Goal: Information Seeking & Learning: Learn about a topic

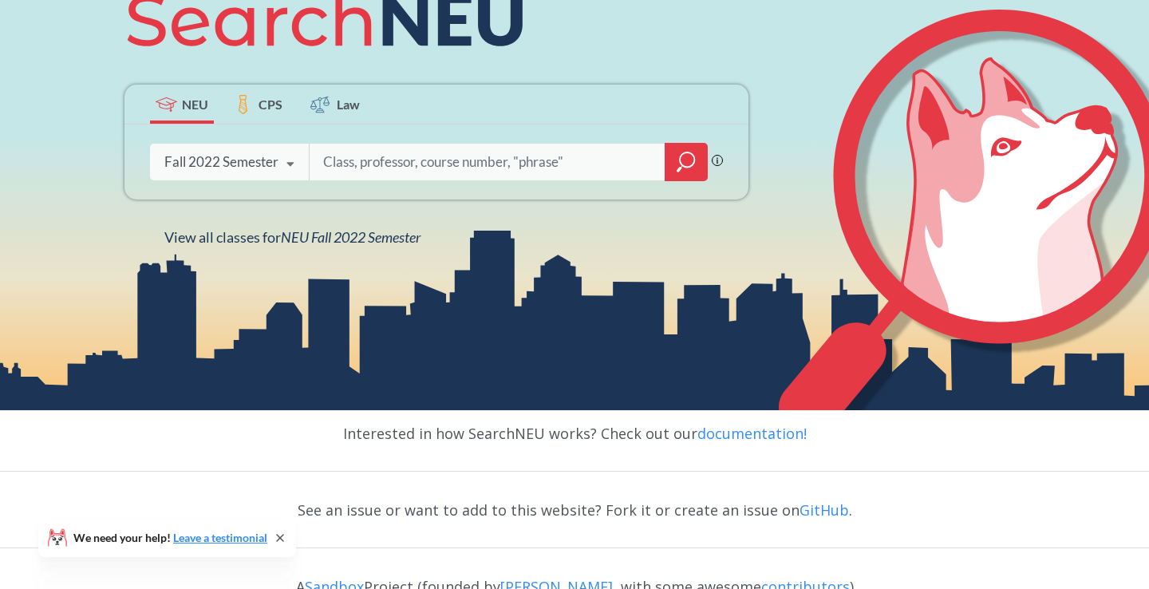
scroll to position [268, 0]
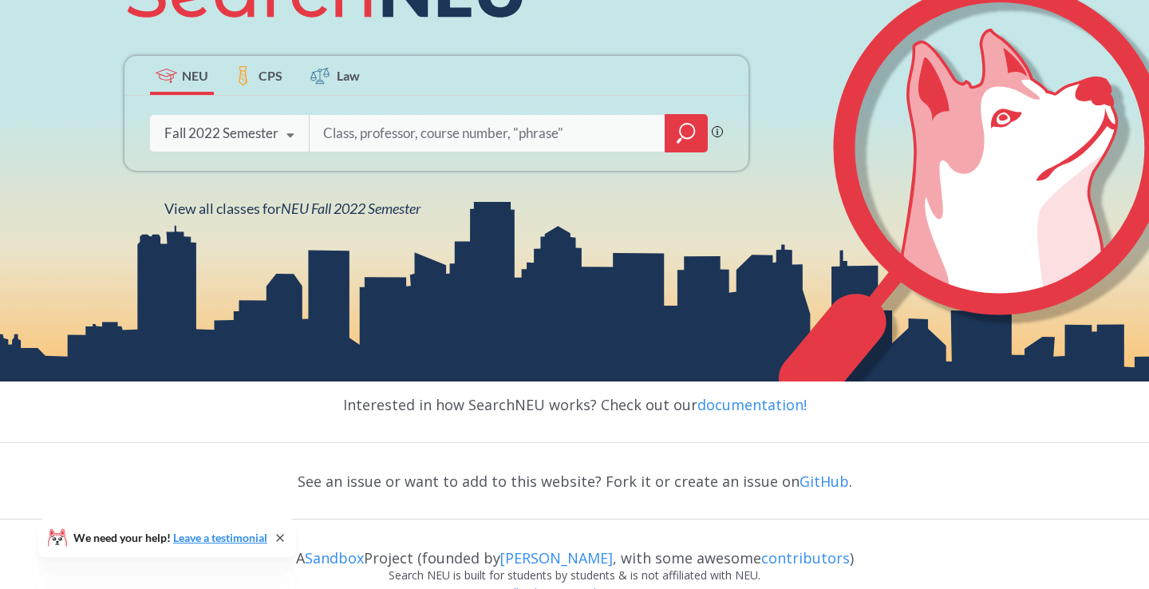
click at [273, 137] on div "Fall 2022 Semester" at bounding box center [221, 133] width 114 height 18
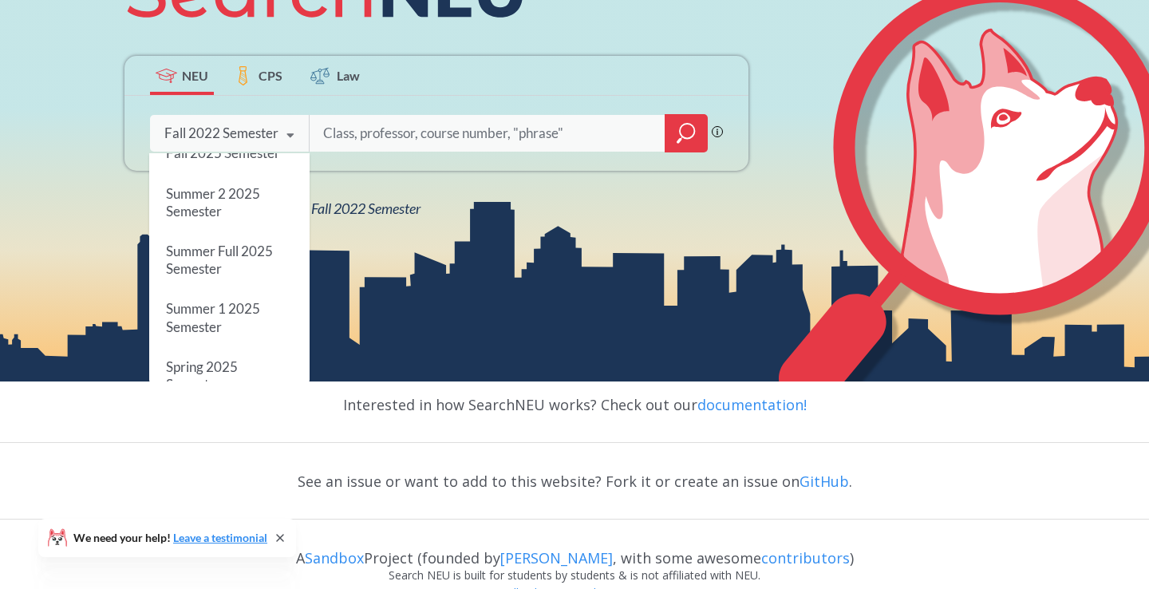
scroll to position [0, 0]
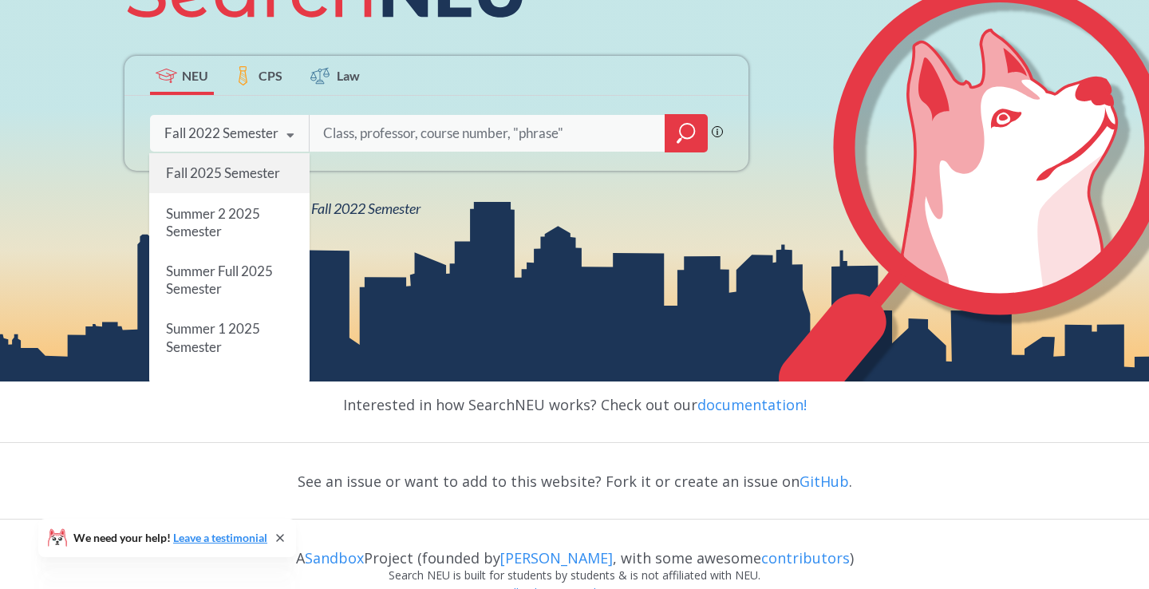
click at [239, 177] on span "Fall 2025 Semester" at bounding box center [223, 172] width 114 height 17
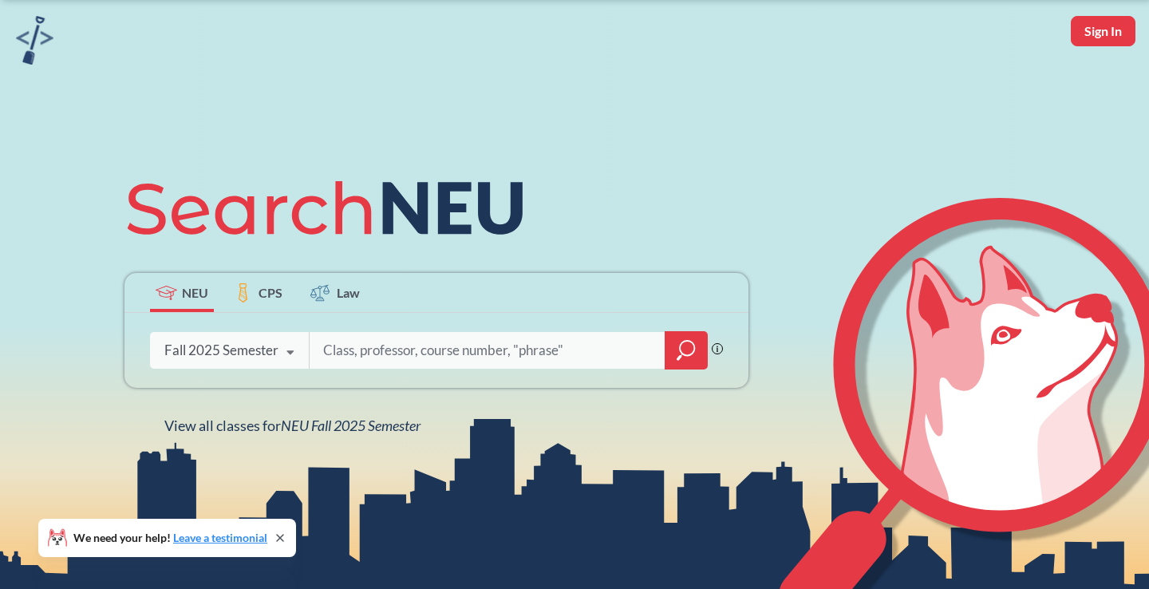
scroll to position [43, 0]
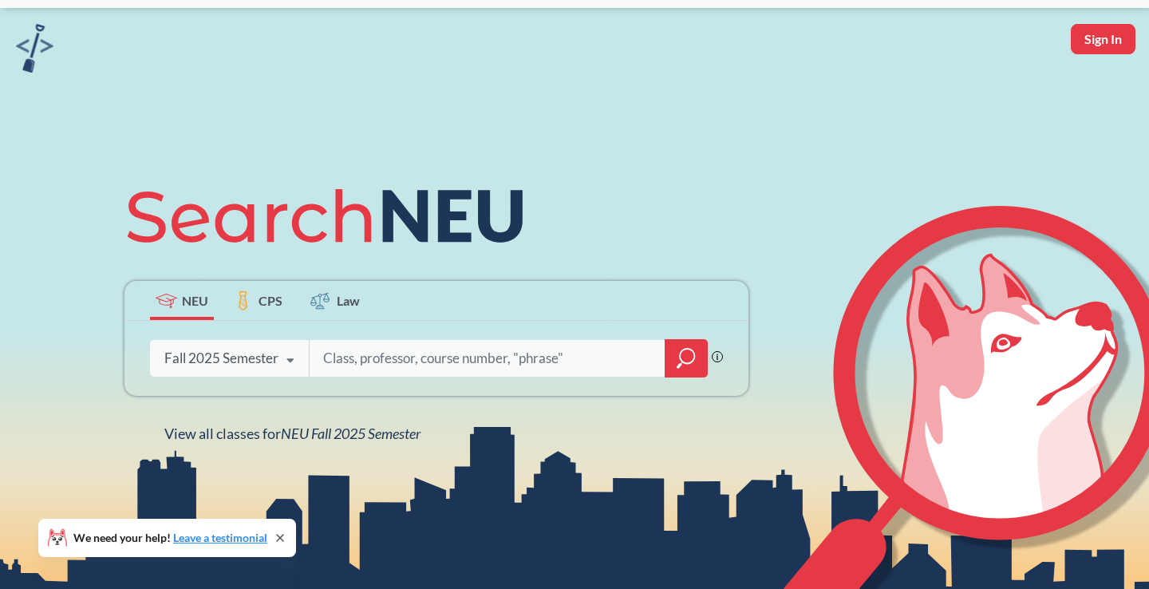
click at [385, 362] on input "search" at bounding box center [488, 358] width 332 height 34
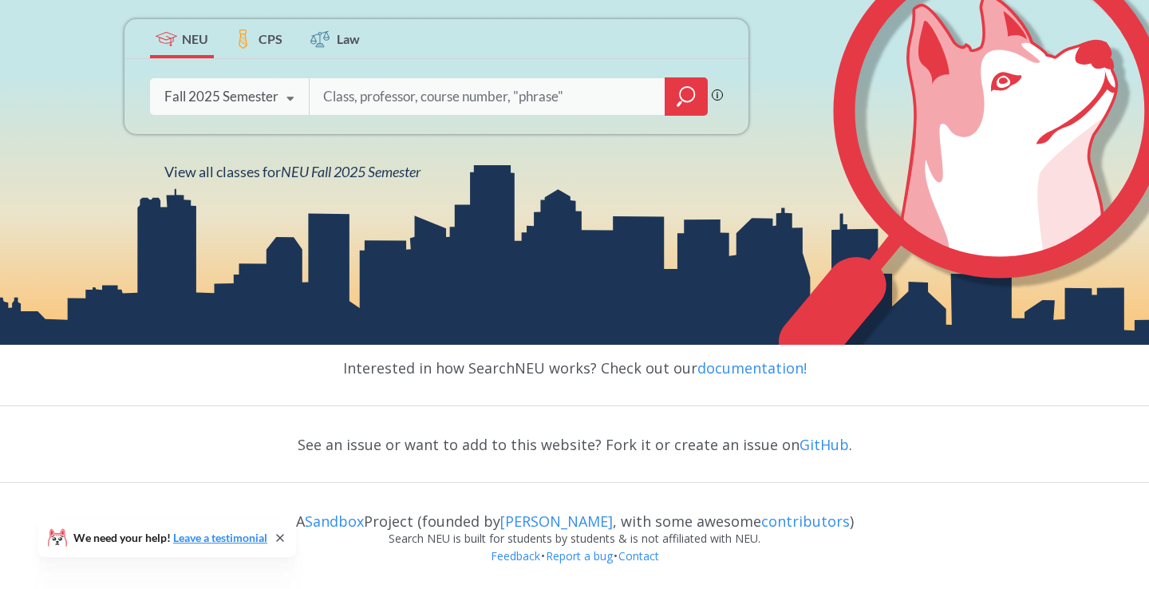
scroll to position [0, 0]
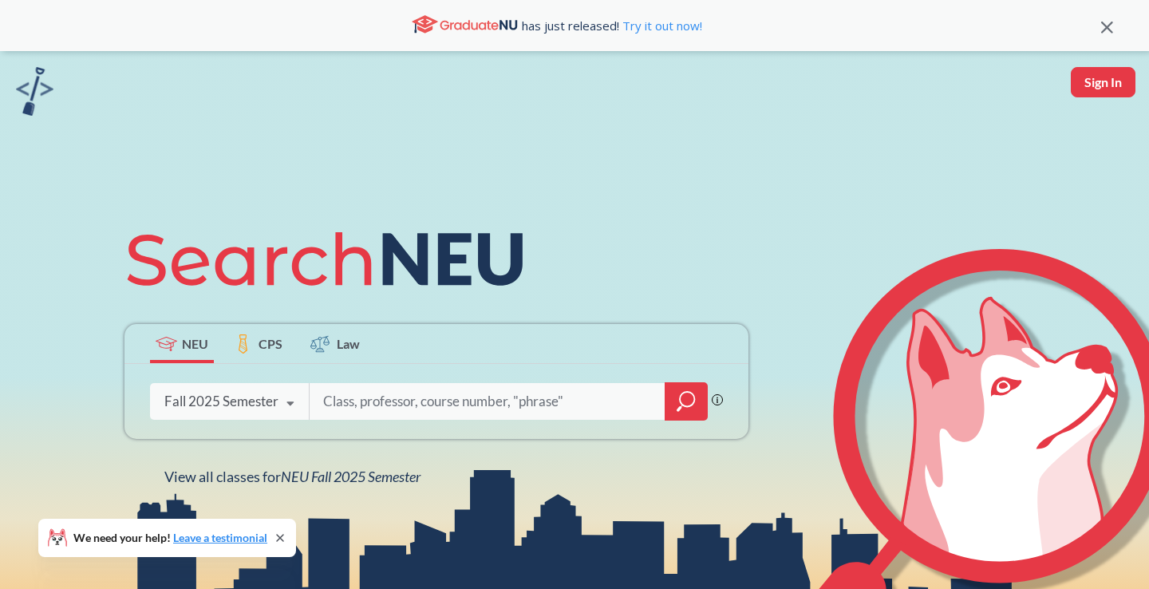
click at [249, 338] on icon at bounding box center [243, 343] width 17 height 19
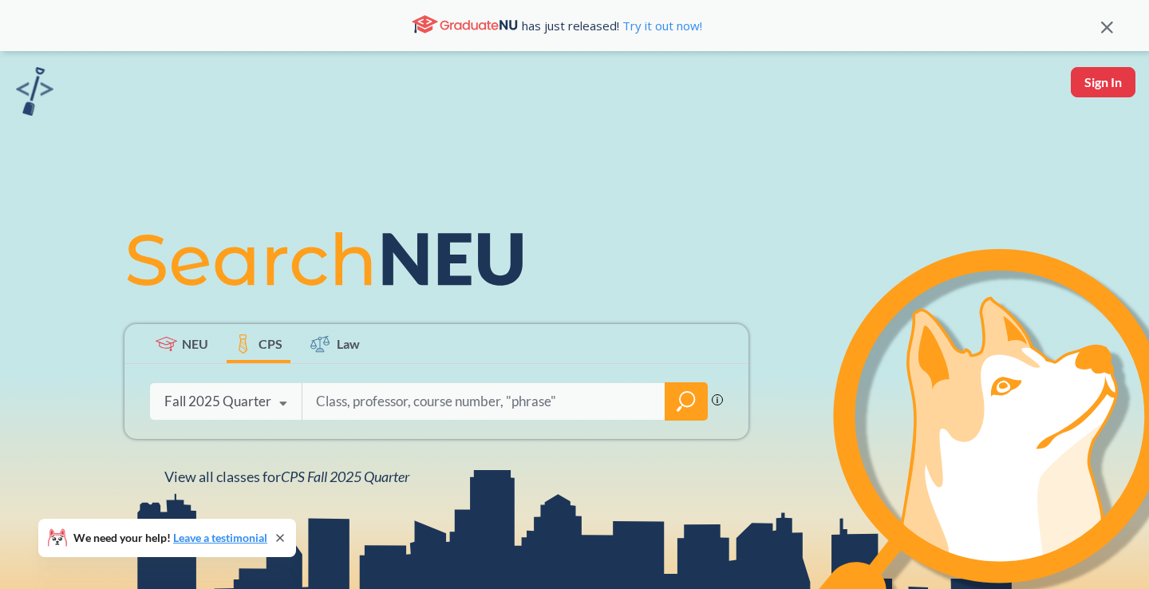
click at [351, 338] on span "Law" at bounding box center [348, 343] width 23 height 18
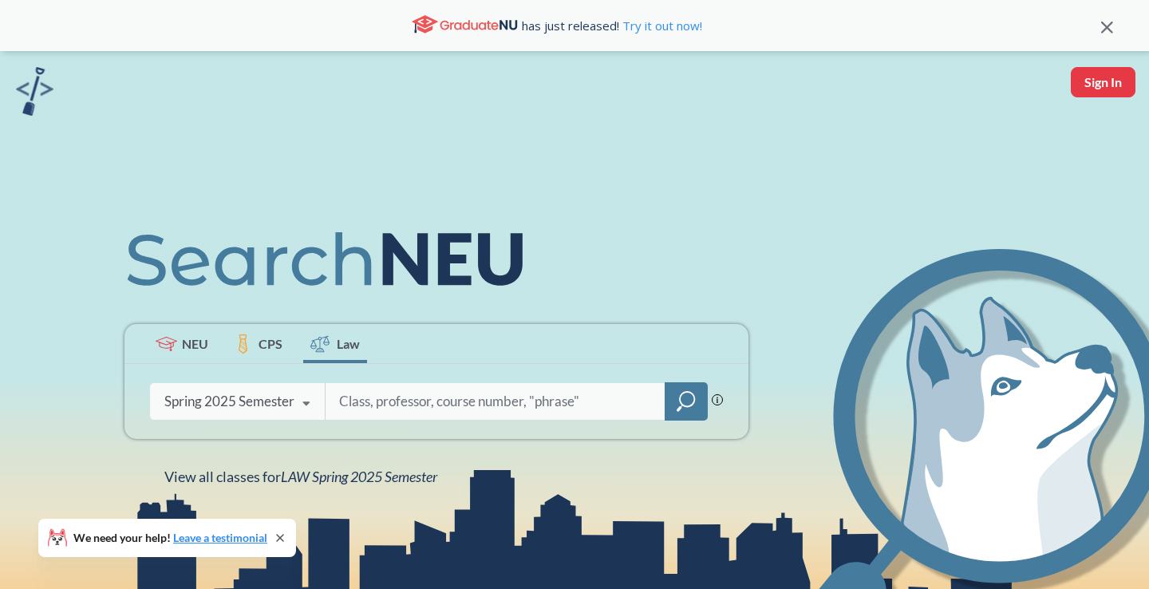
click at [172, 345] on icon at bounding box center [167, 344] width 22 height 14
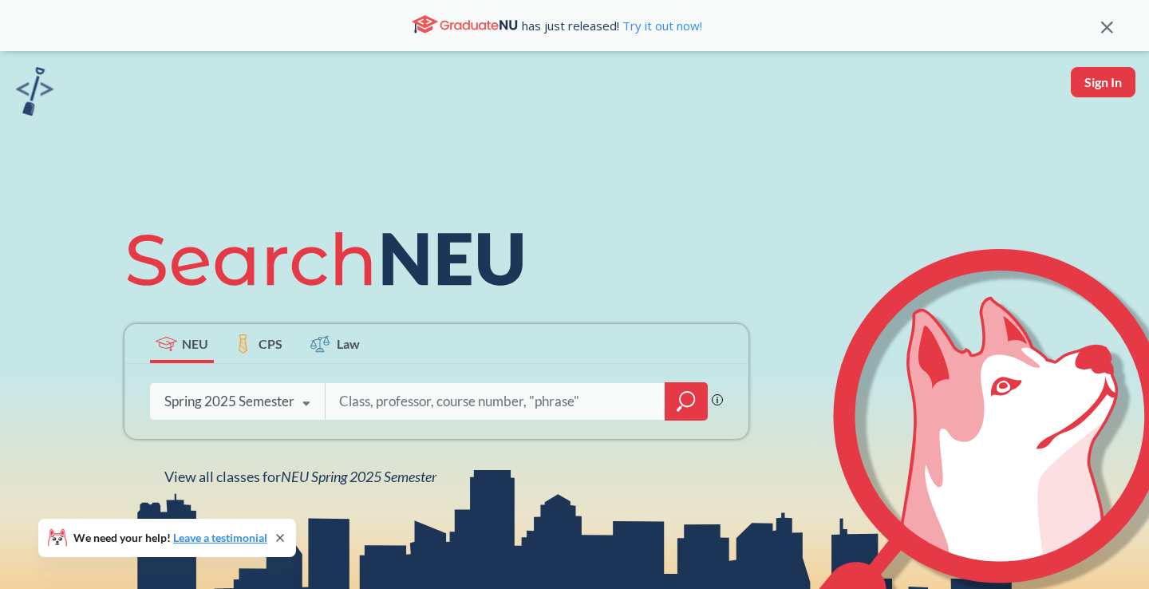
click at [235, 403] on div "Spring 2025 Semester" at bounding box center [229, 402] width 130 height 18
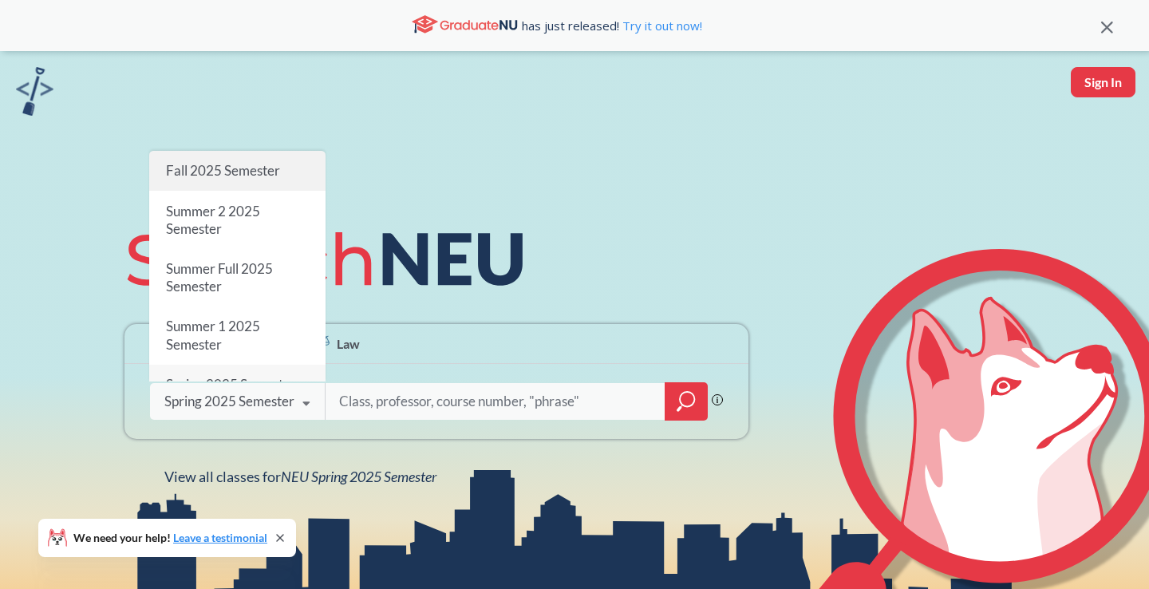
click at [227, 179] on div "Fall 2025 Semester" at bounding box center [237, 171] width 176 height 40
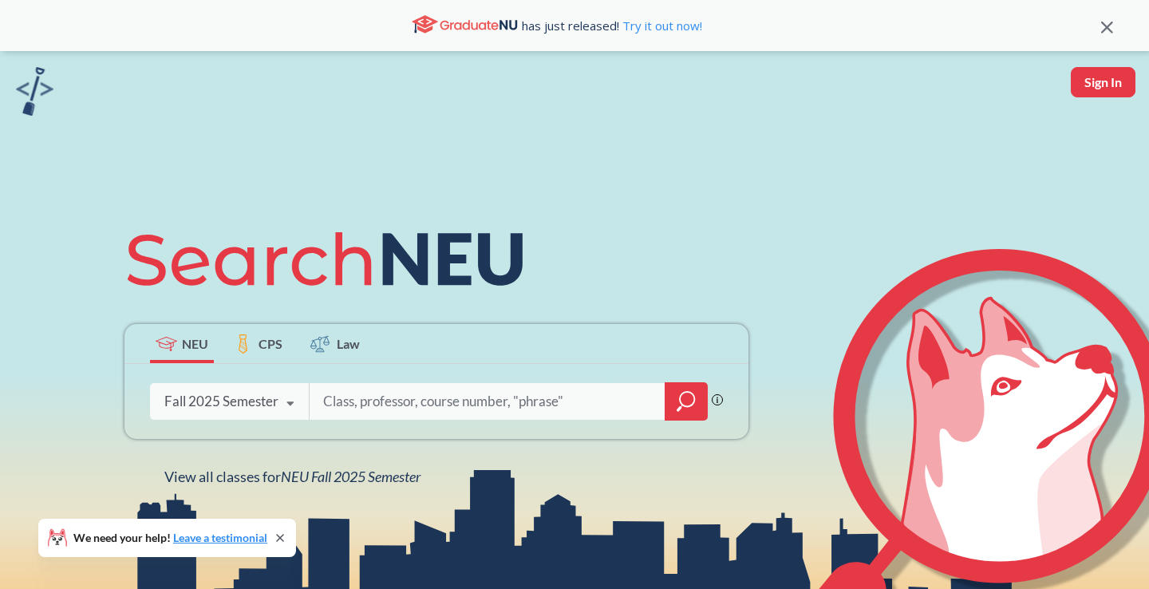
click at [451, 400] on input "search" at bounding box center [488, 402] width 332 height 34
click at [689, 397] on icon "magnifying glass" at bounding box center [686, 401] width 19 height 22
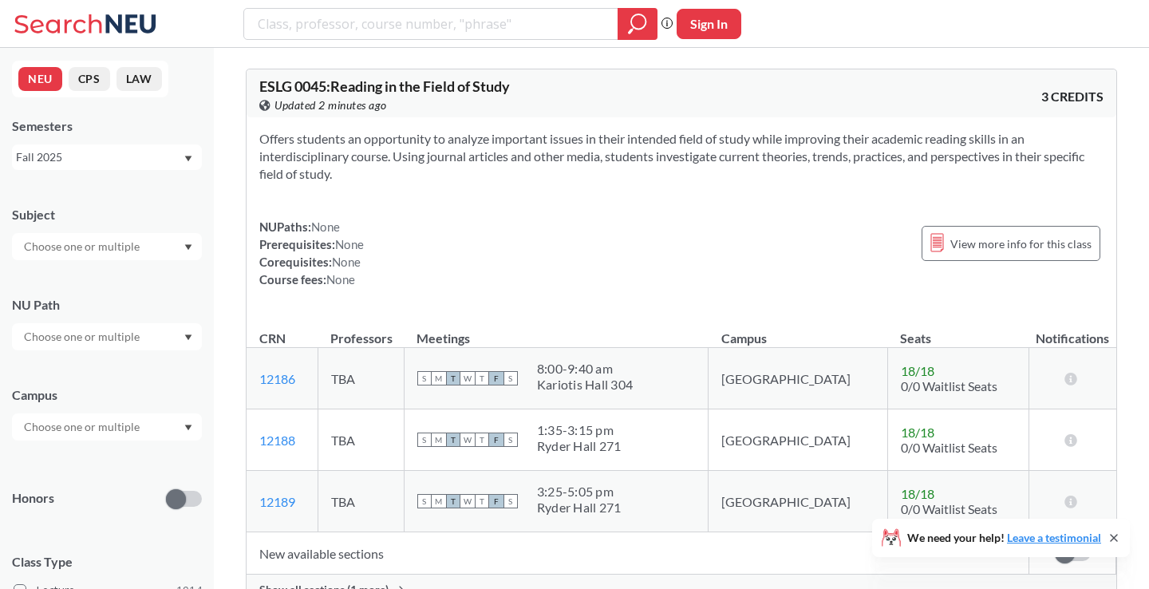
click at [133, 262] on div "Subject NU Path Campus Honors Class Type Lecture 1914 Seminar 297 Individual In…" at bounding box center [107, 552] width 190 height 724
click at [126, 326] on div at bounding box center [107, 336] width 190 height 27
click at [123, 393] on div "Interpreting Culture ( 124 )" at bounding box center [107, 379] width 190 height 44
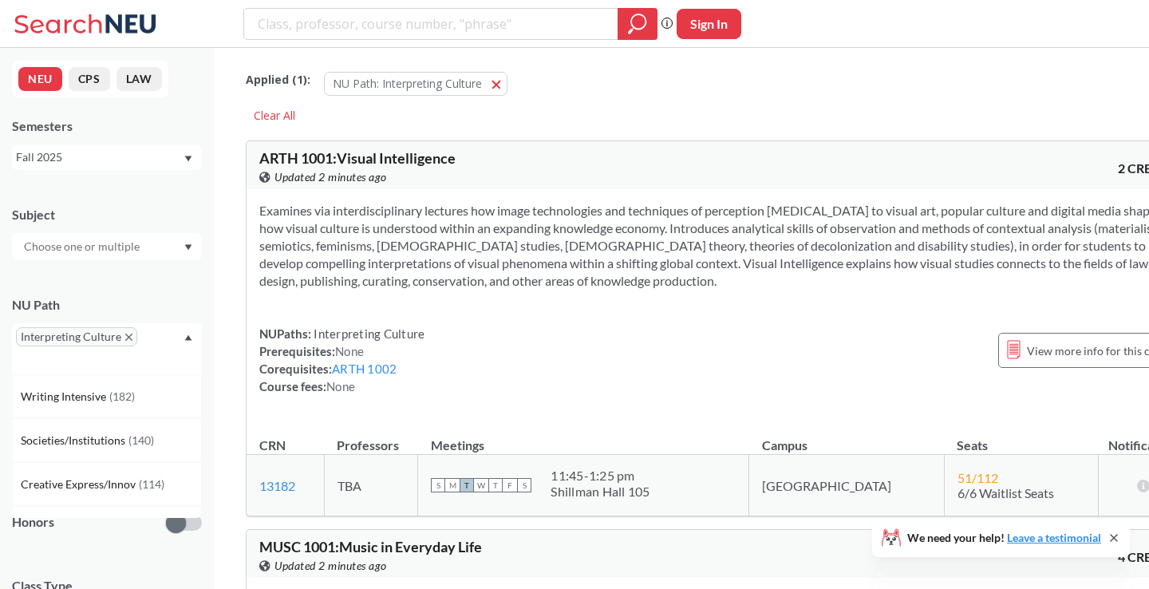
click at [176, 326] on div "Interpreting Culture" at bounding box center [107, 348] width 190 height 51
click at [176, 337] on div "Interpreting Culture" at bounding box center [107, 348] width 190 height 51
click at [115, 397] on span "Difference/Diversity" at bounding box center [74, 391] width 106 height 18
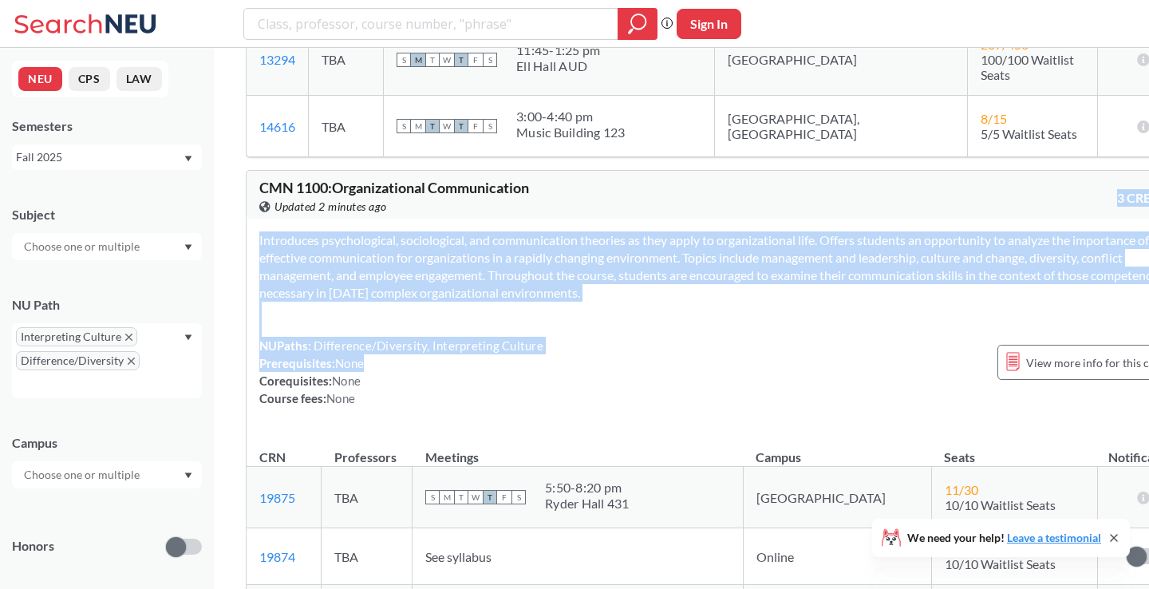
drag, startPoint x: 472, startPoint y: 374, endPoint x: 442, endPoint y: 210, distance: 167.1
click at [442, 209] on div "CMN 1100 : Organizational Communication View this course on Banner. Updated 2 m…" at bounding box center [719, 427] width 947 height 514
click at [478, 302] on section "Introduces psychological, sociological, and communication theories as they appl…" at bounding box center [719, 266] width 920 height 70
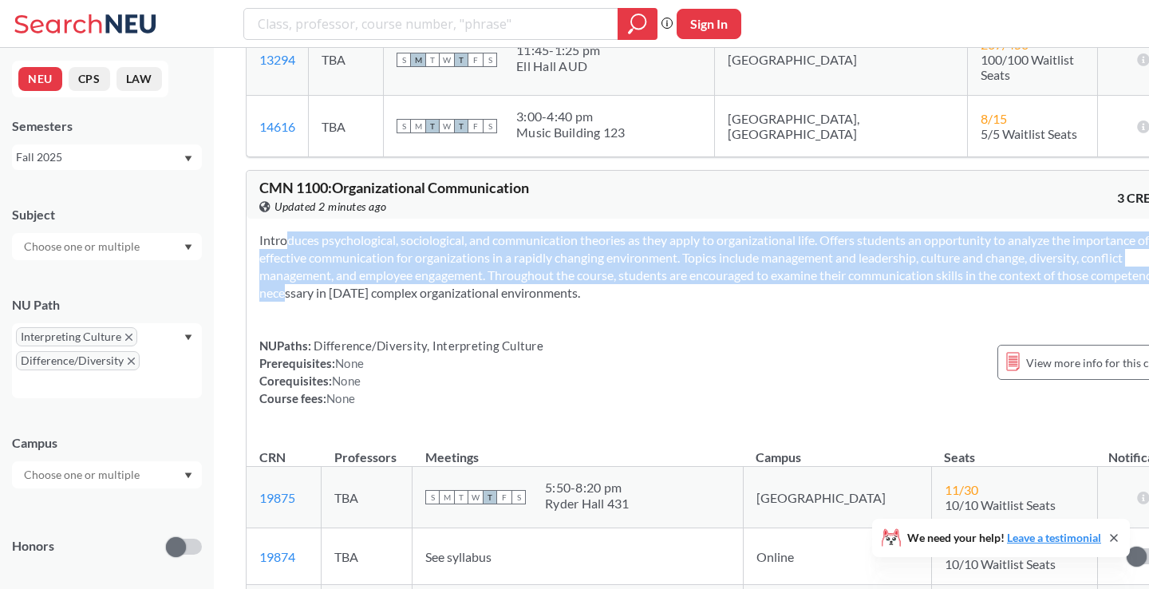
drag, startPoint x: 478, startPoint y: 303, endPoint x: 472, endPoint y: 227, distance: 76.0
click at [472, 227] on div "Introduces psychological, sociological, and communication theories as they appl…" at bounding box center [719, 326] width 945 height 214
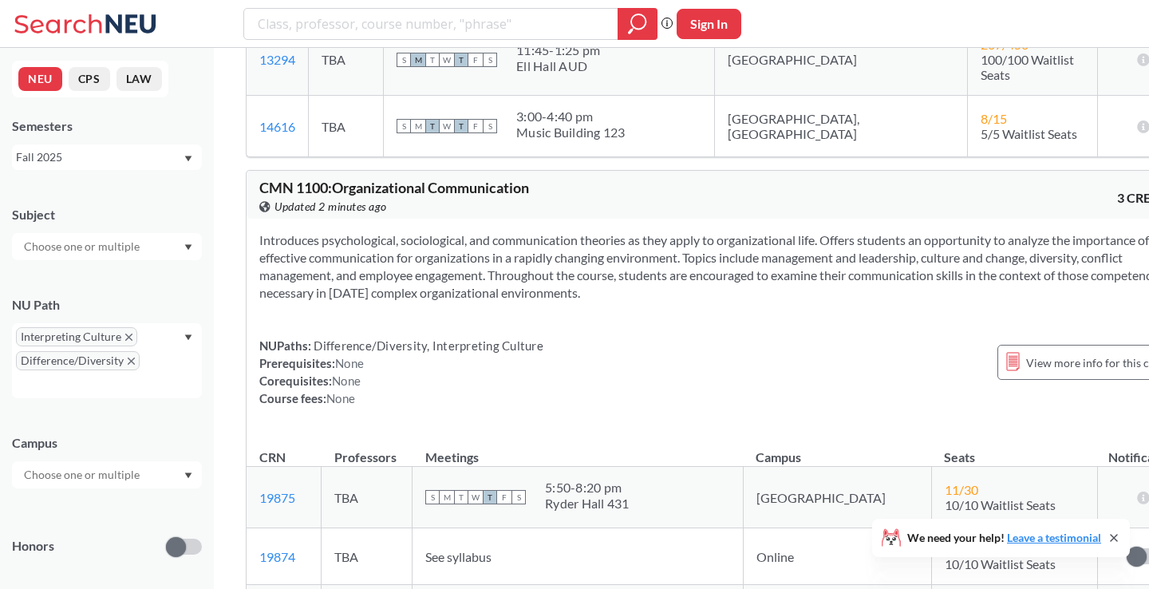
click at [472, 227] on div "Introduces psychological, sociological, and communication theories as they appl…" at bounding box center [719, 326] width 945 height 214
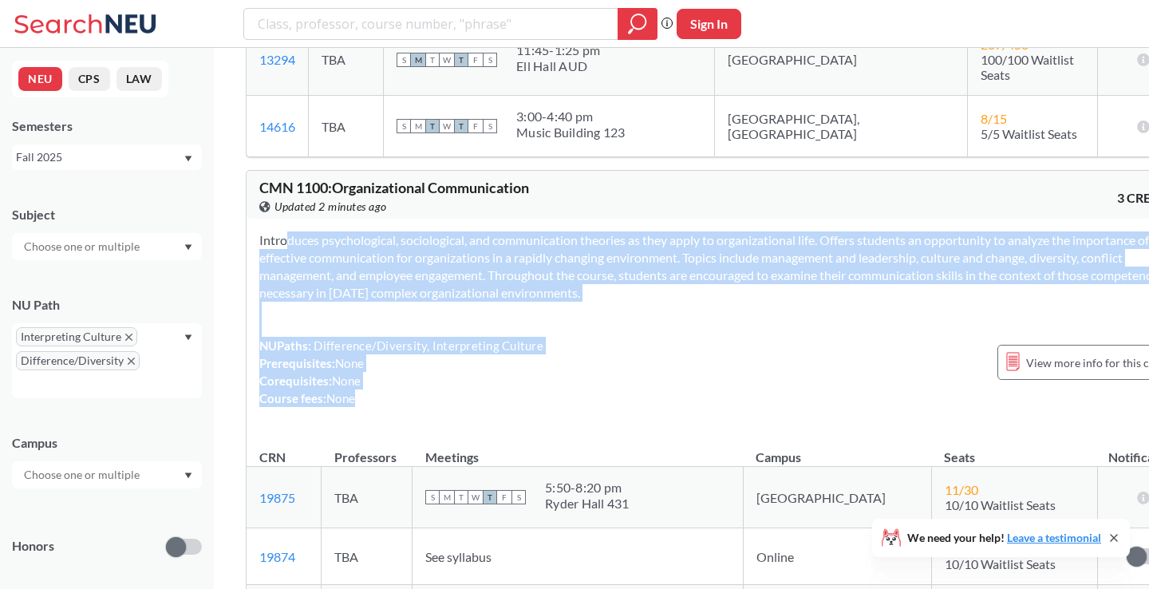
drag, startPoint x: 472, startPoint y: 227, endPoint x: 499, endPoint y: 430, distance: 204.4
click at [499, 430] on div "Introduces psychological, sociological, and communication theories as they appl…" at bounding box center [719, 326] width 945 height 214
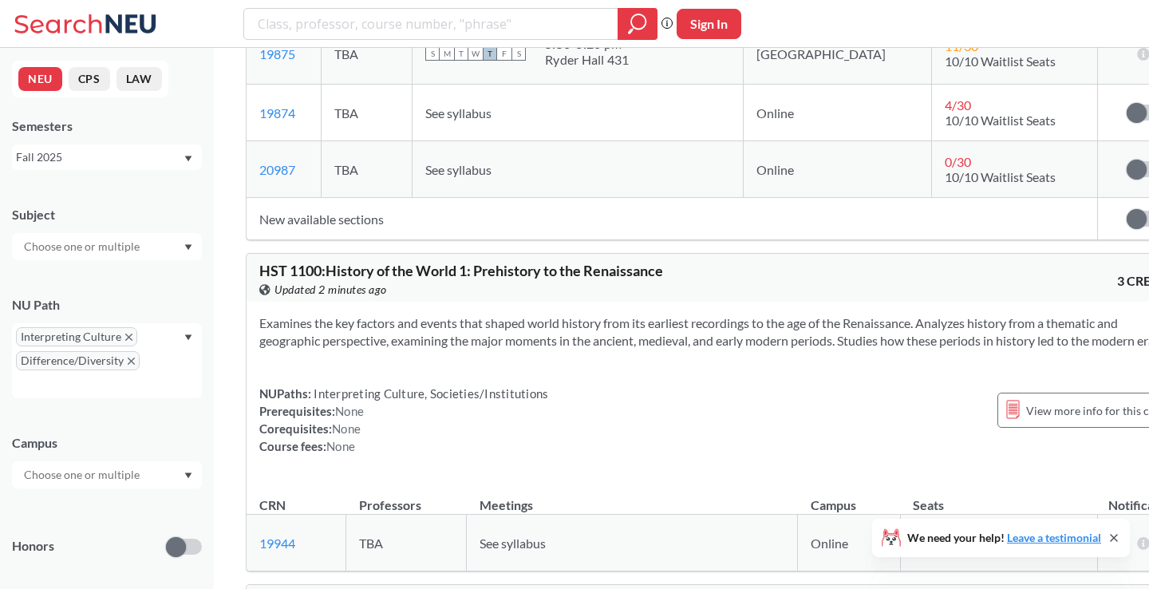
scroll to position [1606, 0]
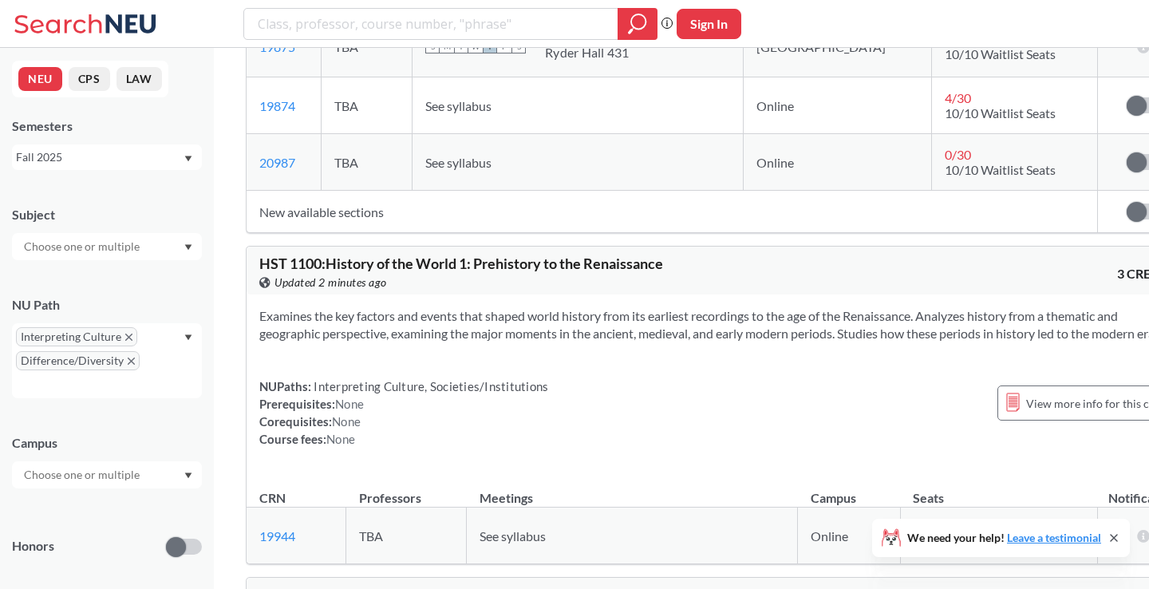
drag, startPoint x: 515, startPoint y: 363, endPoint x: 512, endPoint y: 323, distance: 40.0
click at [512, 323] on section "Examines the key factors and events that shaped world history from its earliest…" at bounding box center [719, 324] width 920 height 35
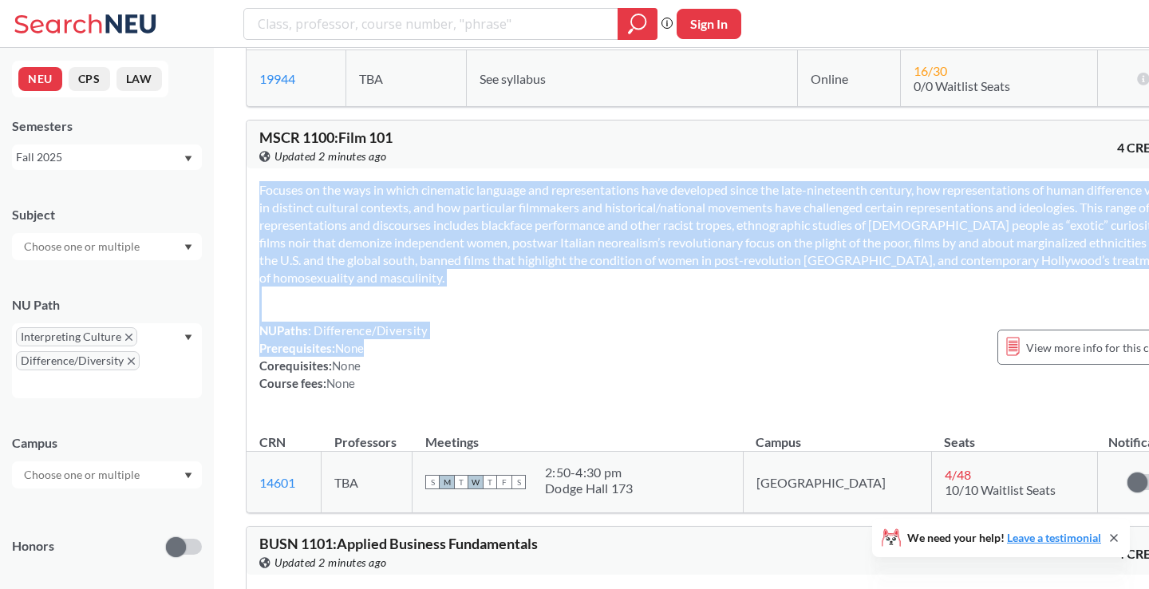
drag, startPoint x: 512, startPoint y: 323, endPoint x: 512, endPoint y: 412, distance: 88.6
click at [512, 410] on div "Focuses on the ways in which cinematic language and representations have develo…" at bounding box center [719, 292] width 945 height 249
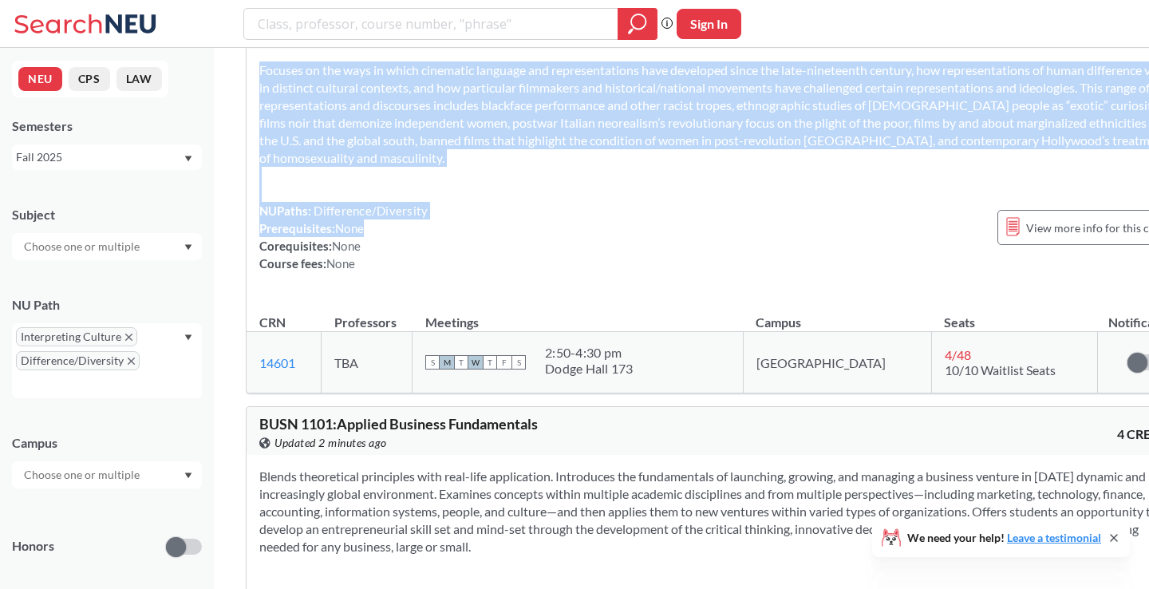
scroll to position [2500, 0]
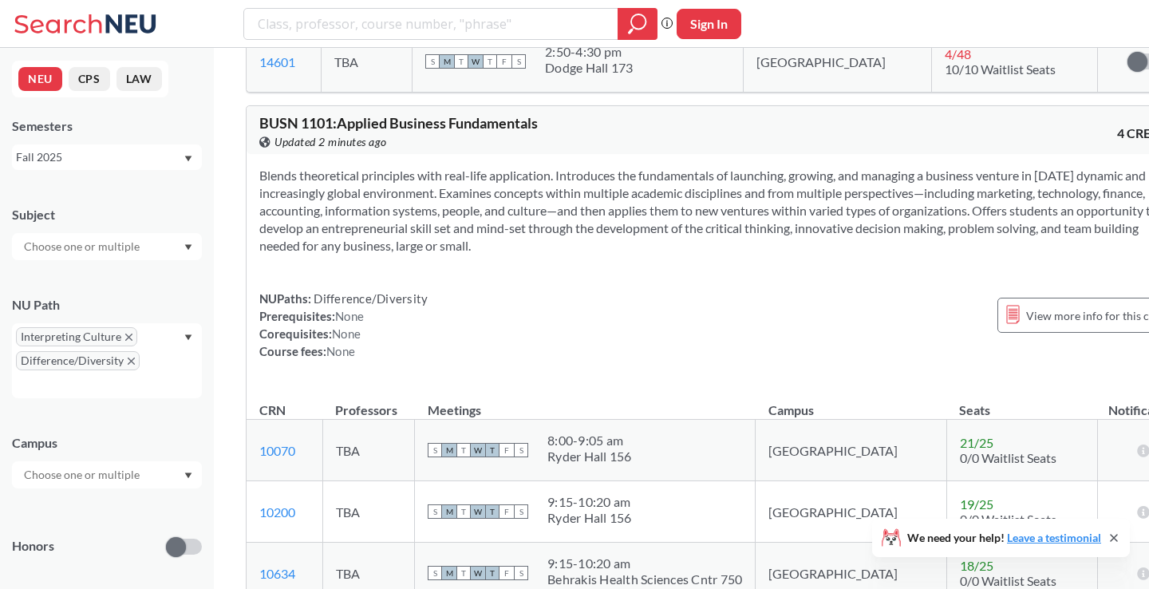
drag, startPoint x: 479, startPoint y: 258, endPoint x: 479, endPoint y: 396, distance: 138.0
click at [479, 314] on div "Blends theoretical principles with real-life application. Introduces the fundam…" at bounding box center [719, 269] width 945 height 231
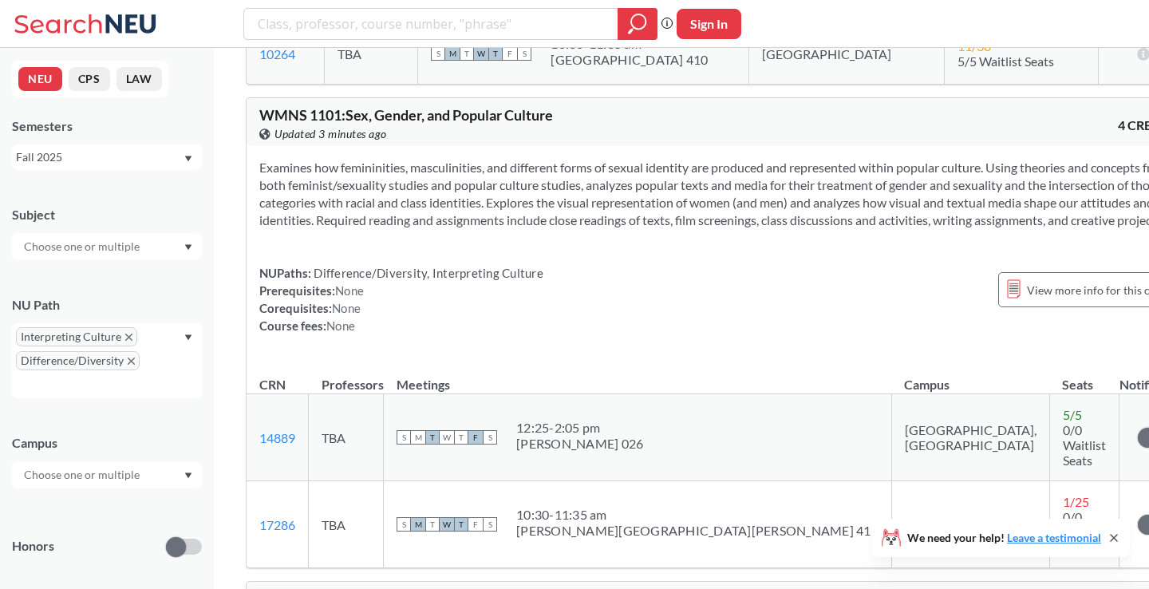
scroll to position [3754, 0]
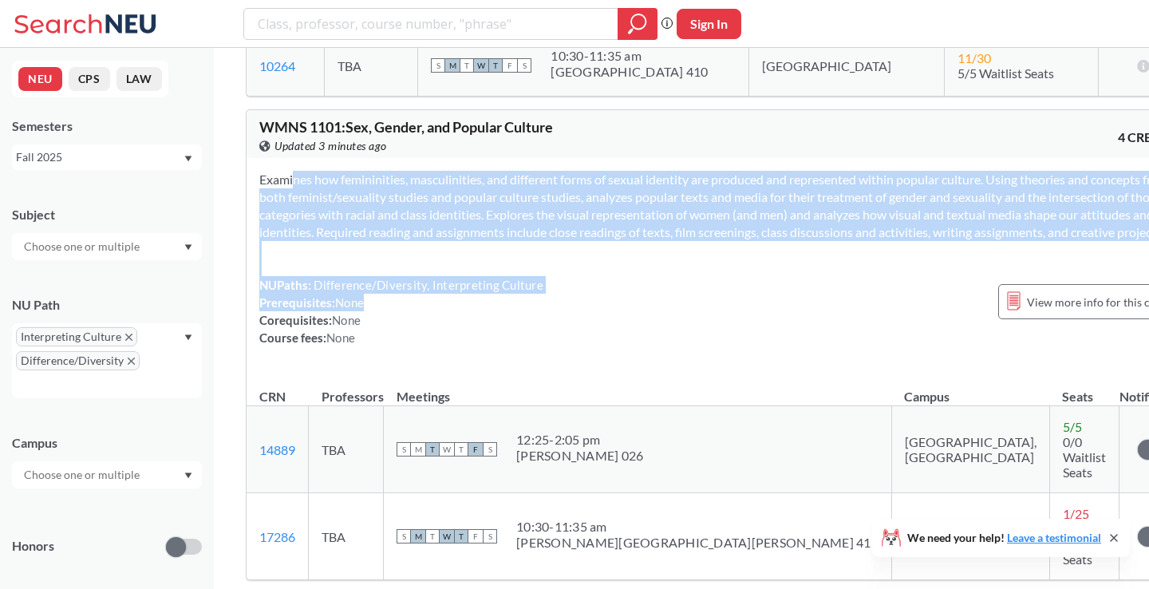
drag, startPoint x: 476, startPoint y: 204, endPoint x: 506, endPoint y: 369, distance: 167.8
click at [506, 369] on div "Examines how femininities, masculinities, and different forms of sexual identit…" at bounding box center [720, 265] width 946 height 214
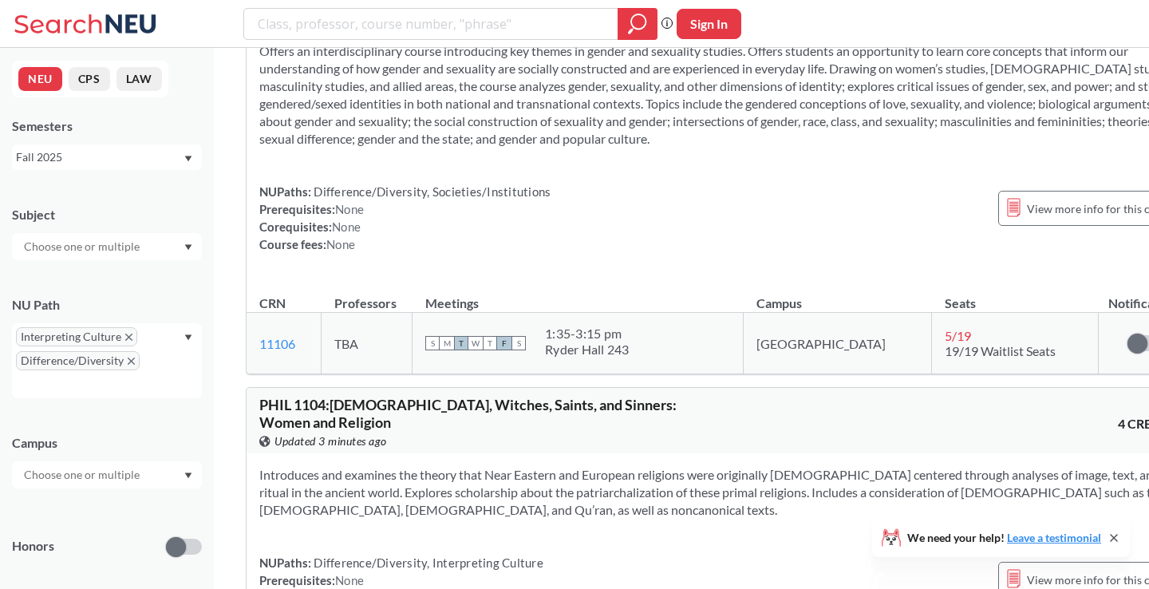
scroll to position [6195, 0]
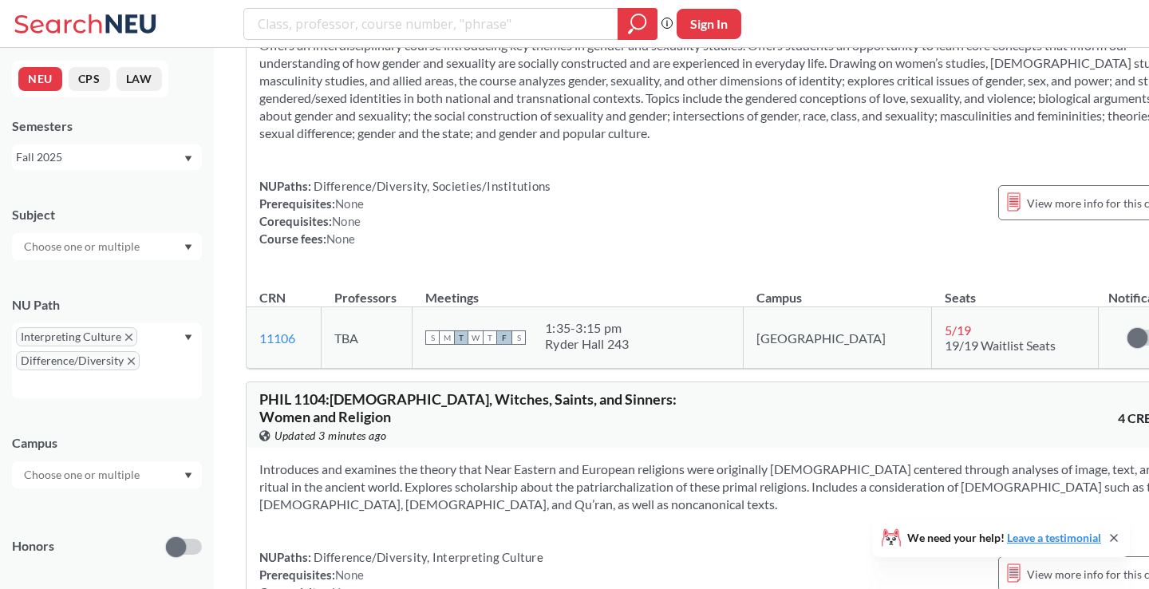
click at [511, 460] on section "Introduces and examines the theory that Near Eastern and European religions wer…" at bounding box center [719, 486] width 921 height 53
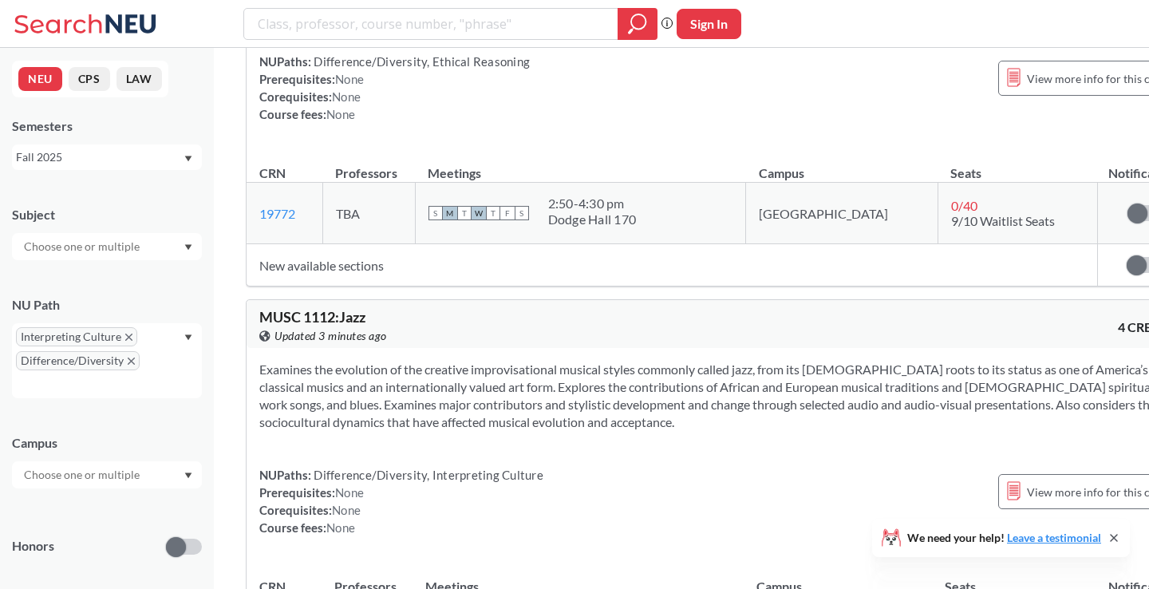
scroll to position [8499, 0]
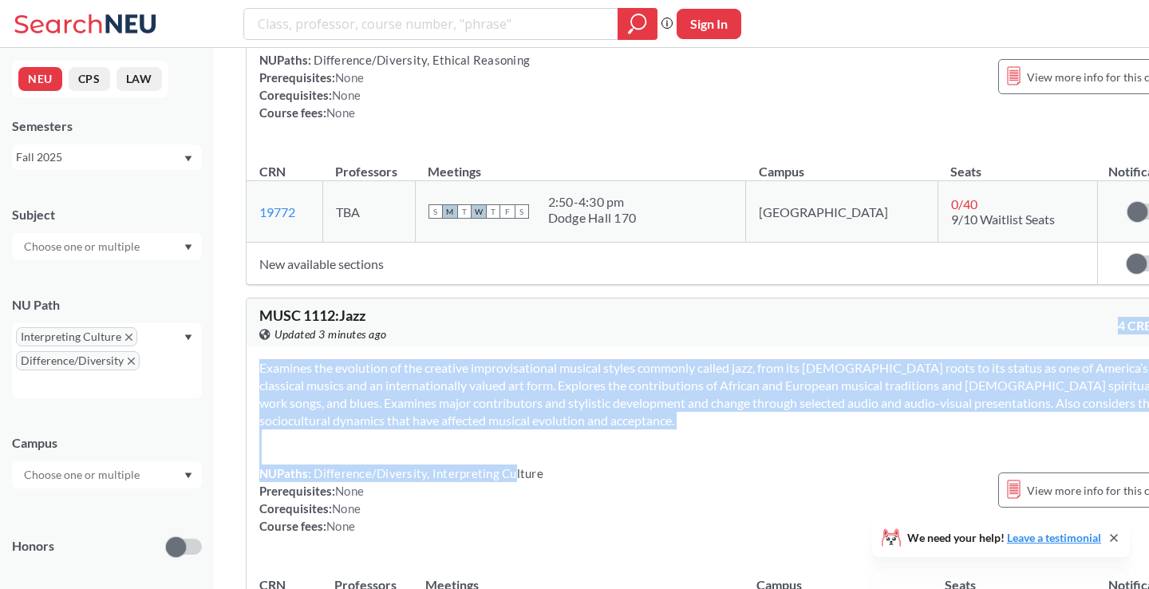
drag, startPoint x: 511, startPoint y: 314, endPoint x: 511, endPoint y: 180, distance: 134.0
click at [511, 298] on div "MUSC 1112 : Jazz View this course on Banner. Updated 3 minutes ago 4 CREDITS Ex…" at bounding box center [720, 477] width 948 height 358
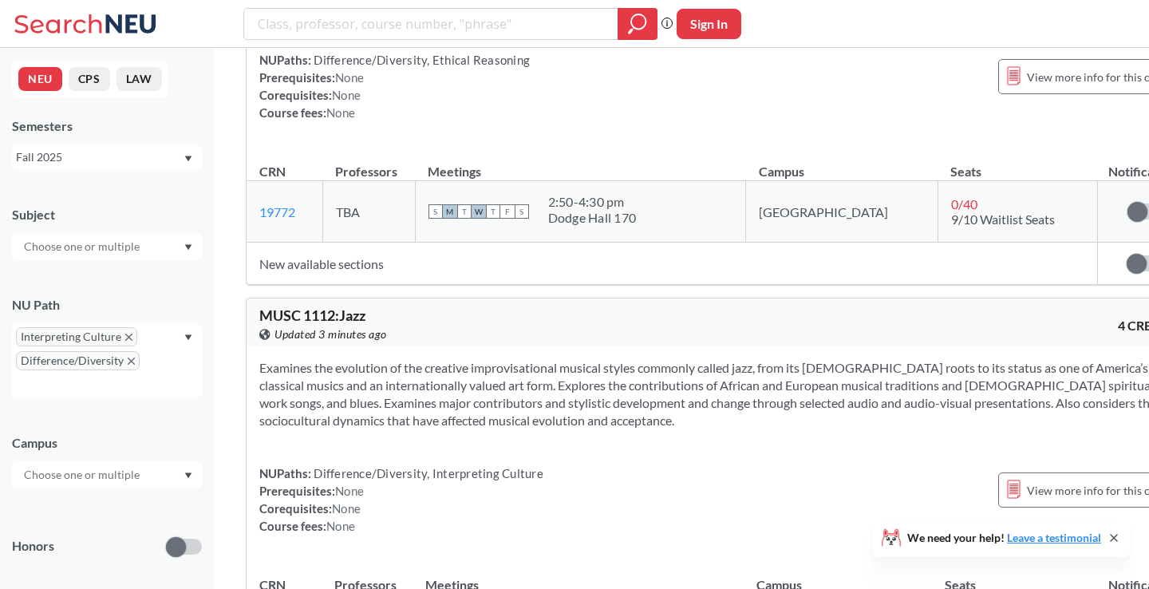
click at [564, 464] on div "NUPaths: Difference/Diversity, Interpreting Culture Prerequisites: None Corequi…" at bounding box center [719, 499] width 921 height 70
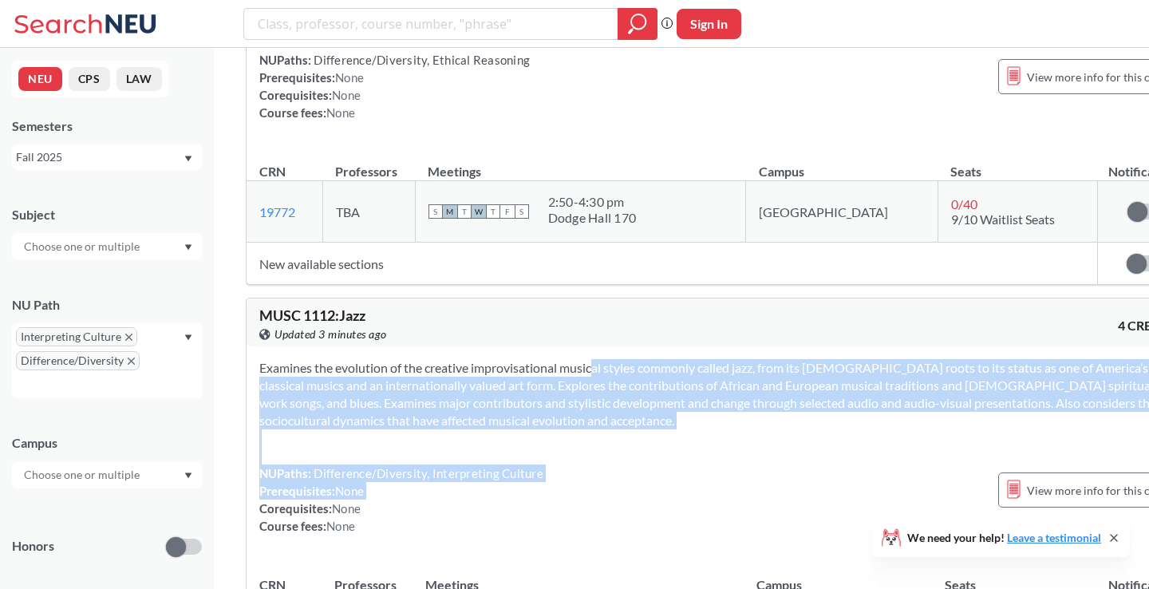
drag, startPoint x: 564, startPoint y: 325, endPoint x: 563, endPoint y: 211, distance: 113.3
click at [564, 346] on div "Examines the evolution of the creative improvisational musical styles commonly …" at bounding box center [720, 453] width 946 height 214
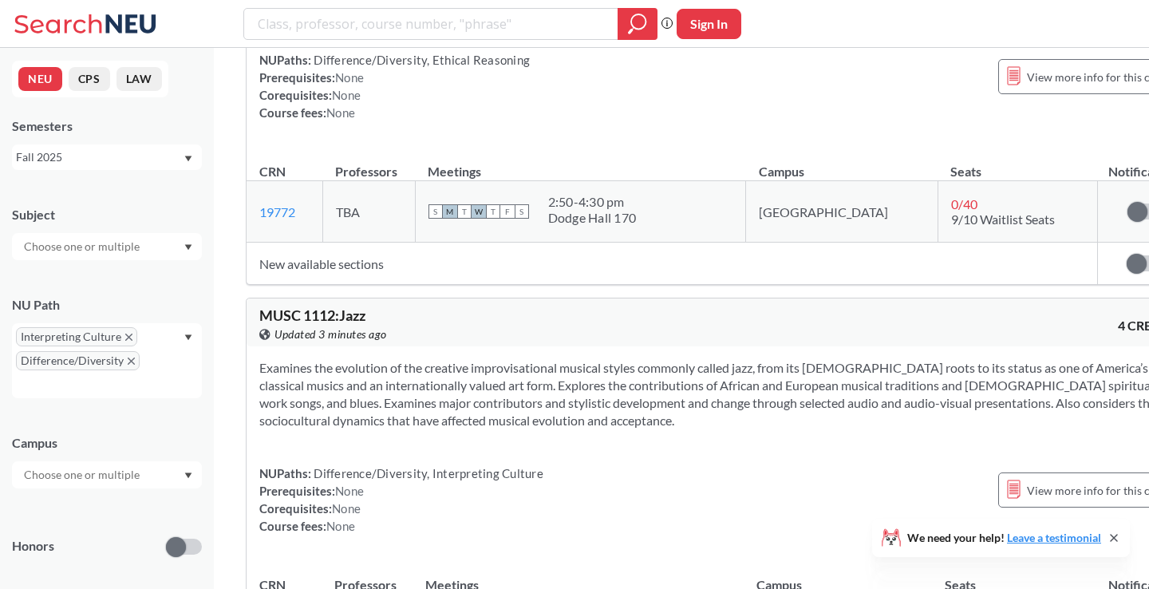
click at [606, 464] on div "NUPaths: Difference/Diversity, Interpreting Culture Prerequisites: None Corequi…" at bounding box center [719, 499] width 921 height 70
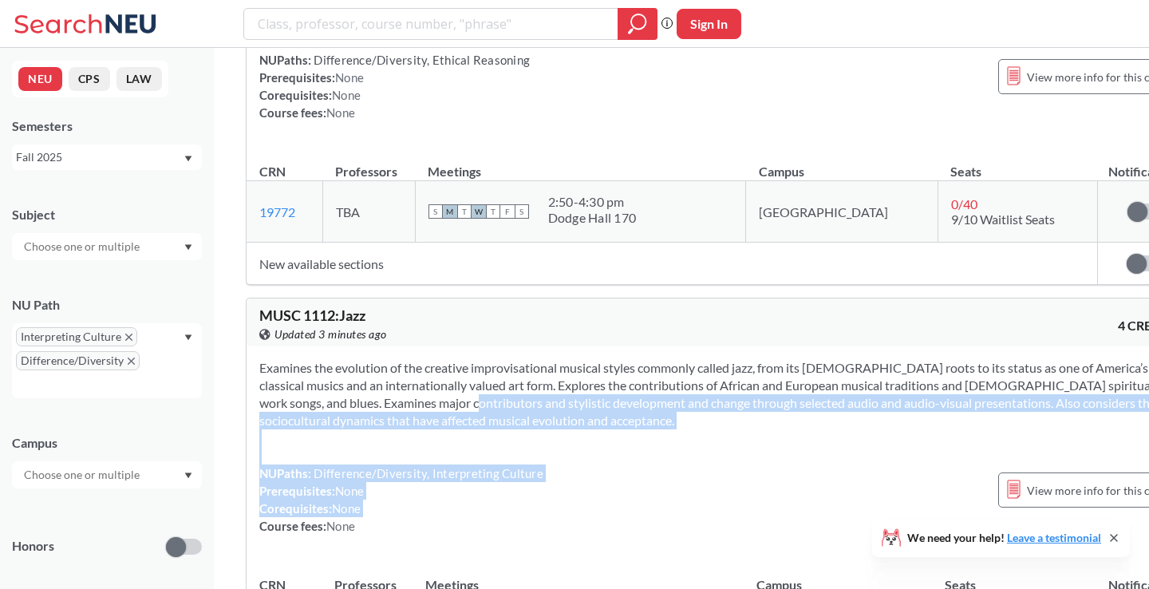
drag, startPoint x: 606, startPoint y: 353, endPoint x: 602, endPoint y: 228, distance: 125.3
click at [602, 346] on div "Examines the evolution of the creative improvisational musical styles commonly …" at bounding box center [720, 453] width 946 height 214
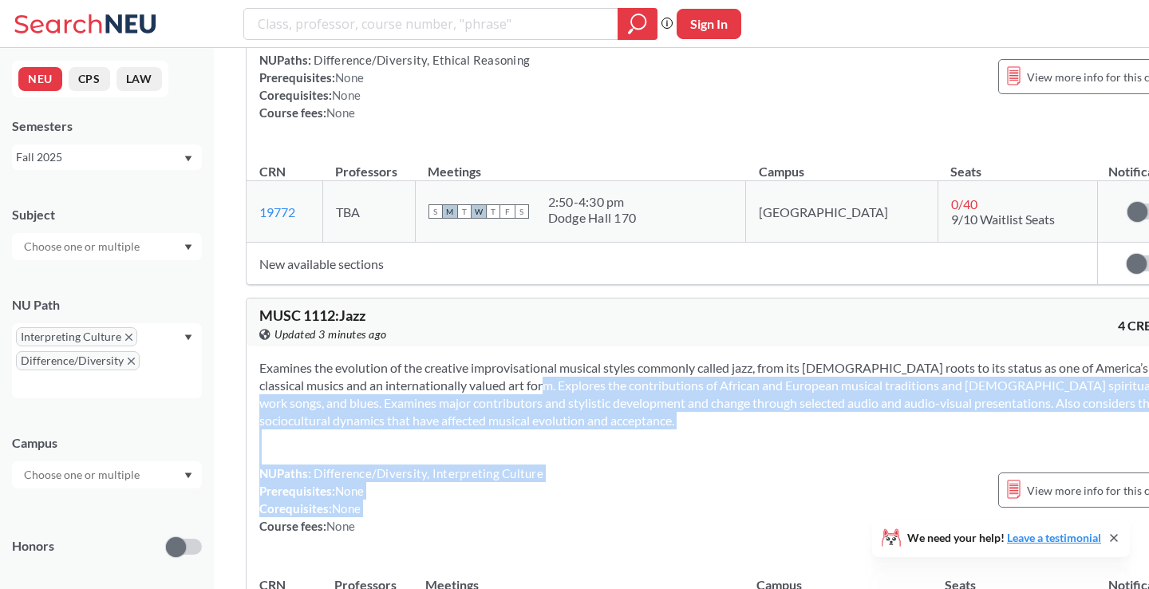
click at [602, 359] on section "Examines the evolution of the creative improvisational musical styles commonly …" at bounding box center [719, 394] width 921 height 70
drag, startPoint x: 602, startPoint y: 228, endPoint x: 610, endPoint y: 393, distance: 164.6
click at [610, 393] on div "Examines the evolution of the creative improvisational musical styles commonly …" at bounding box center [720, 453] width 946 height 214
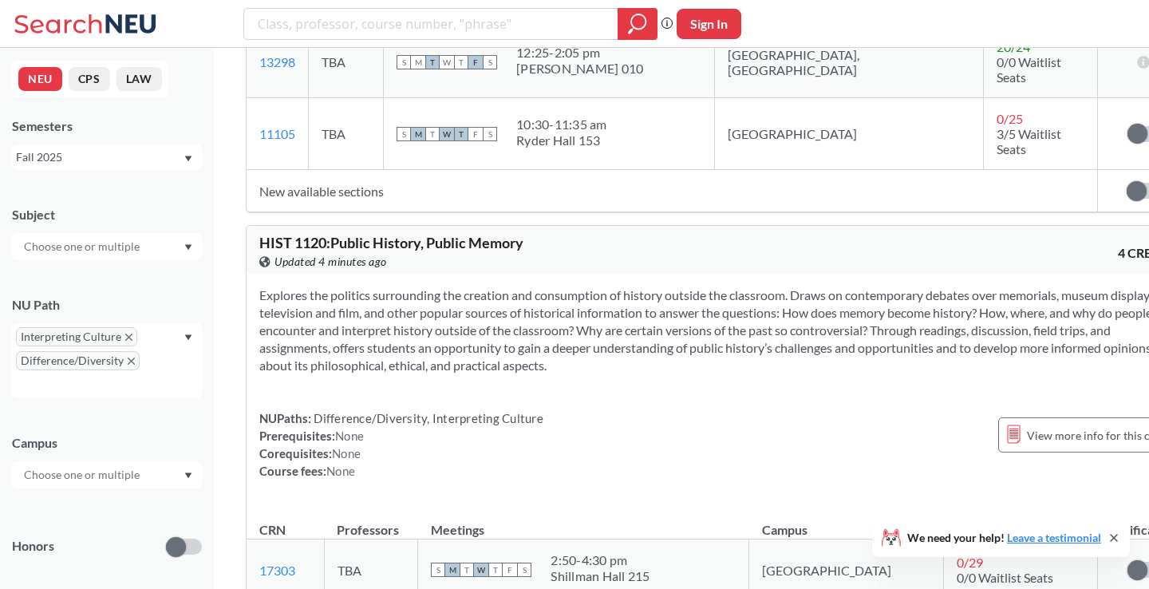
scroll to position [10211, 0]
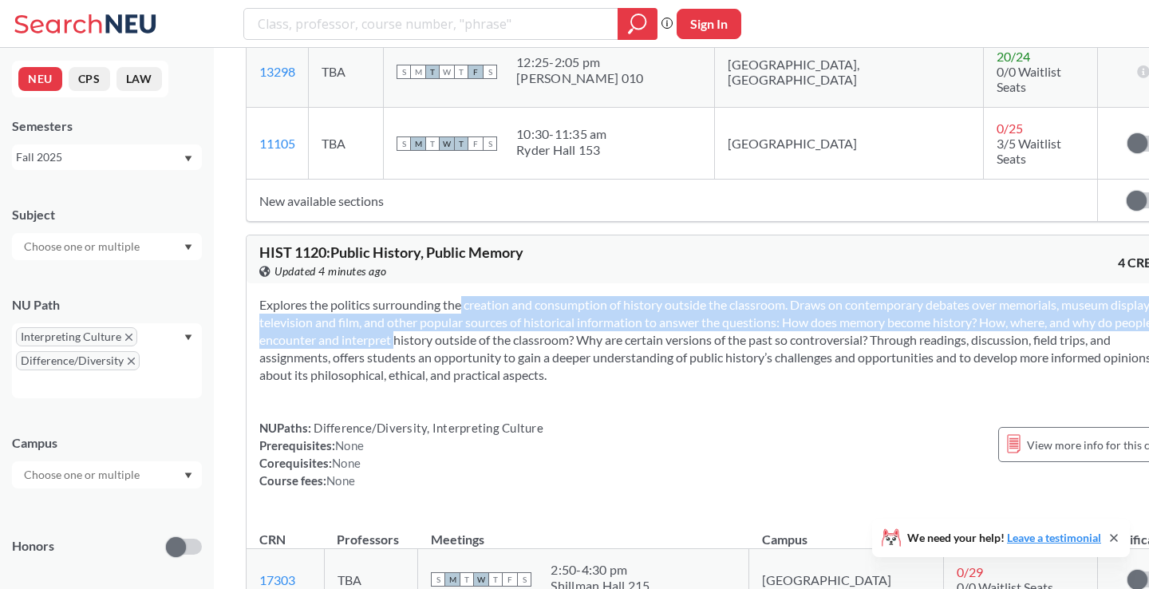
drag, startPoint x: 438, startPoint y: 146, endPoint x: 540, endPoint y: 175, distance: 106.1
click at [543, 296] on section "Explores the politics surrounding the creation and consumption of history outsi…" at bounding box center [719, 340] width 921 height 88
click at [540, 296] on section "Explores the politics surrounding the creation and consumption of history outsi…" at bounding box center [719, 340] width 921 height 88
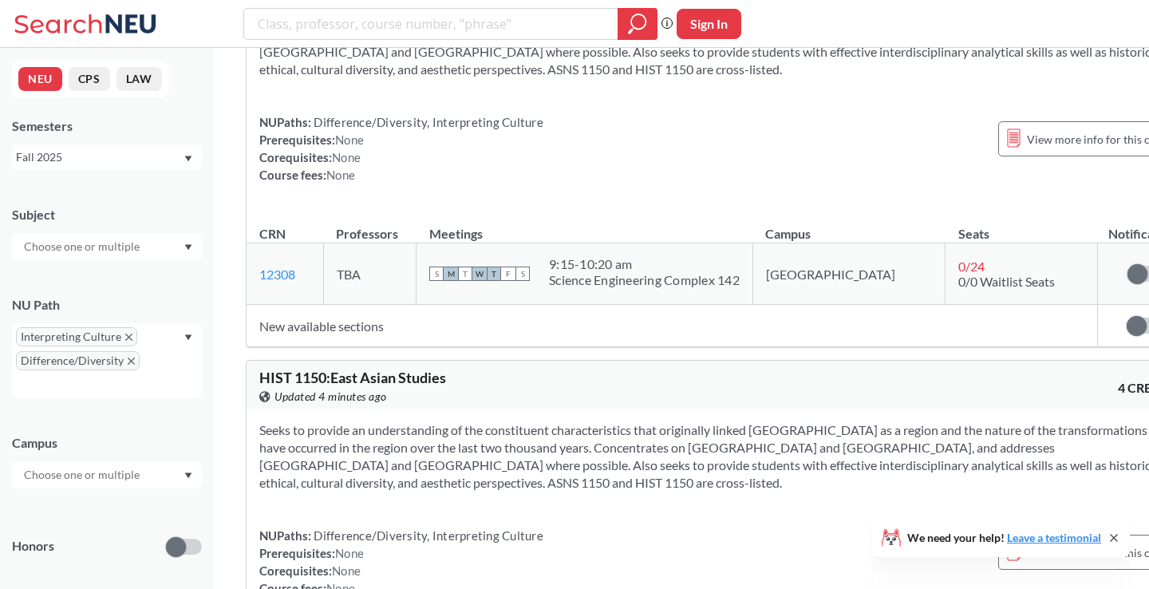
scroll to position [13040, 0]
click at [1127, 317] on label at bounding box center [1145, 325] width 36 height 16
click at [1127, 317] on input "checkbox" at bounding box center [1127, 317] width 0 height 0
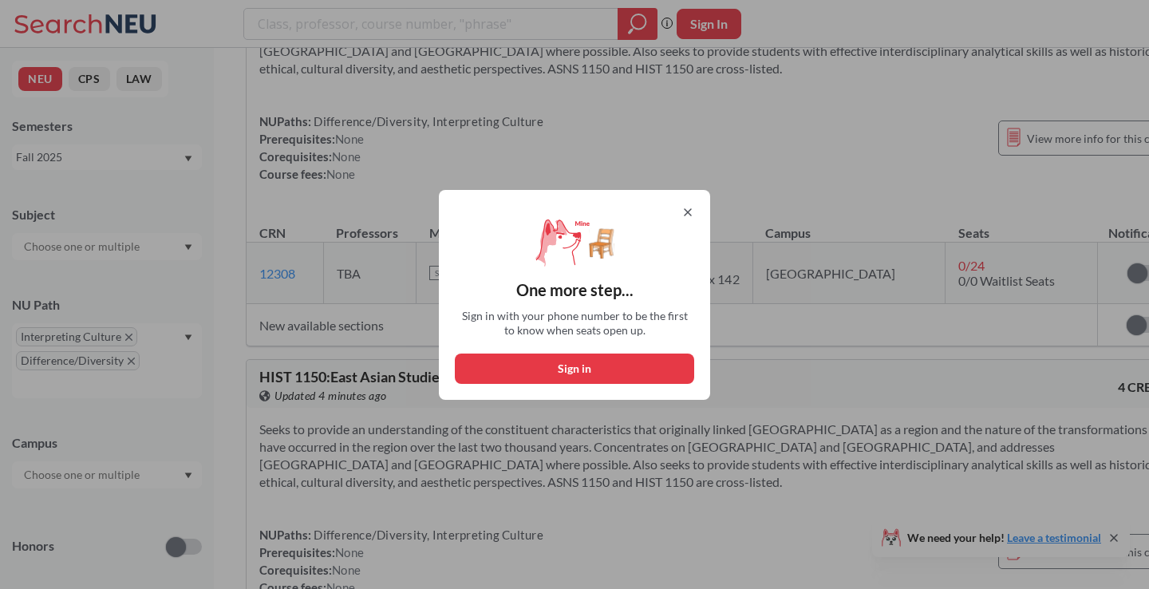
click at [700, 201] on div "One more step... Sign in with your phone number to be the first to know when se…" at bounding box center [574, 295] width 271 height 210
click at [697, 209] on div "One more step... Sign in with your phone number to be the first to know when se…" at bounding box center [574, 295] width 271 height 210
click at [690, 209] on icon at bounding box center [688, 212] width 6 height 6
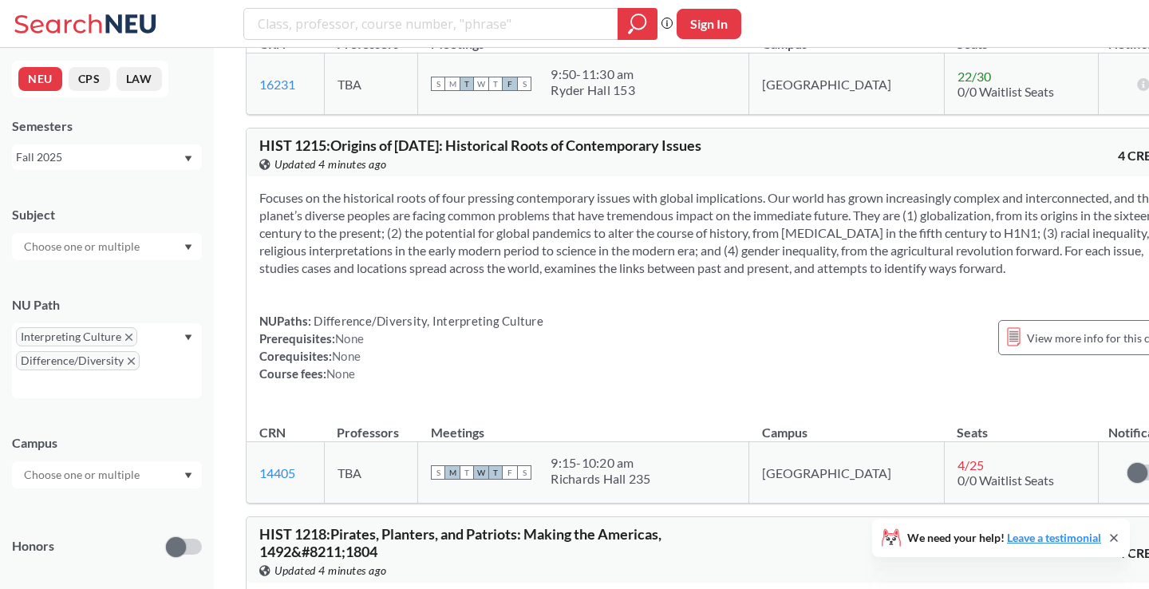
scroll to position [16865, 0]
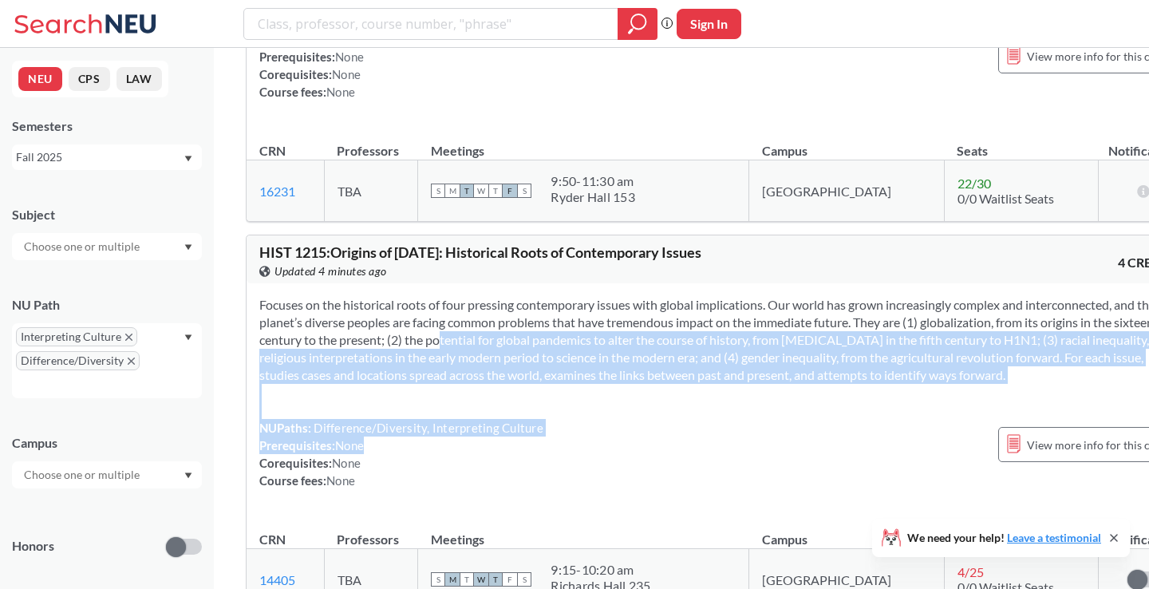
drag, startPoint x: 679, startPoint y: 383, endPoint x: 661, endPoint y: 253, distance: 131.2
click at [661, 283] on div "Focuses on the historical roots of four pressing contemporary issues with globa…" at bounding box center [720, 398] width 946 height 231
click at [661, 296] on section "Focuses on the historical roots of four pressing contemporary issues with globa…" at bounding box center [719, 340] width 921 height 88
drag, startPoint x: 661, startPoint y: 253, endPoint x: 674, endPoint y: 426, distance: 173.6
click at [674, 426] on div "Focuses on the historical roots of four pressing contemporary issues with globa…" at bounding box center [720, 398] width 946 height 231
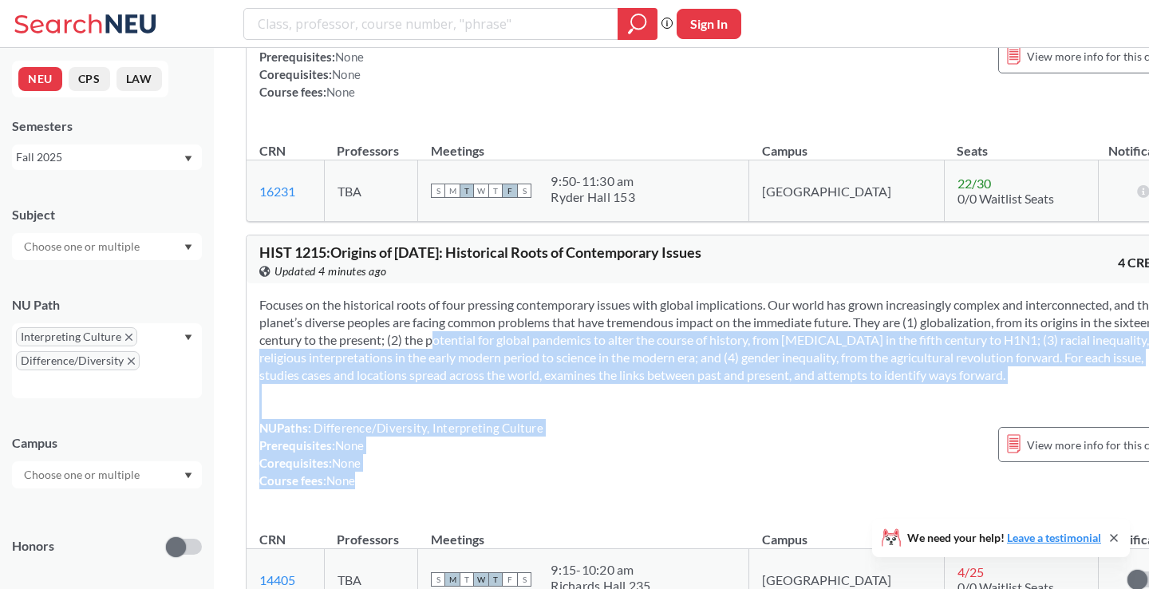
click at [674, 426] on div "NUPaths: Difference/Diversity, Interpreting Culture Prerequisites: None Corequi…" at bounding box center [719, 454] width 921 height 70
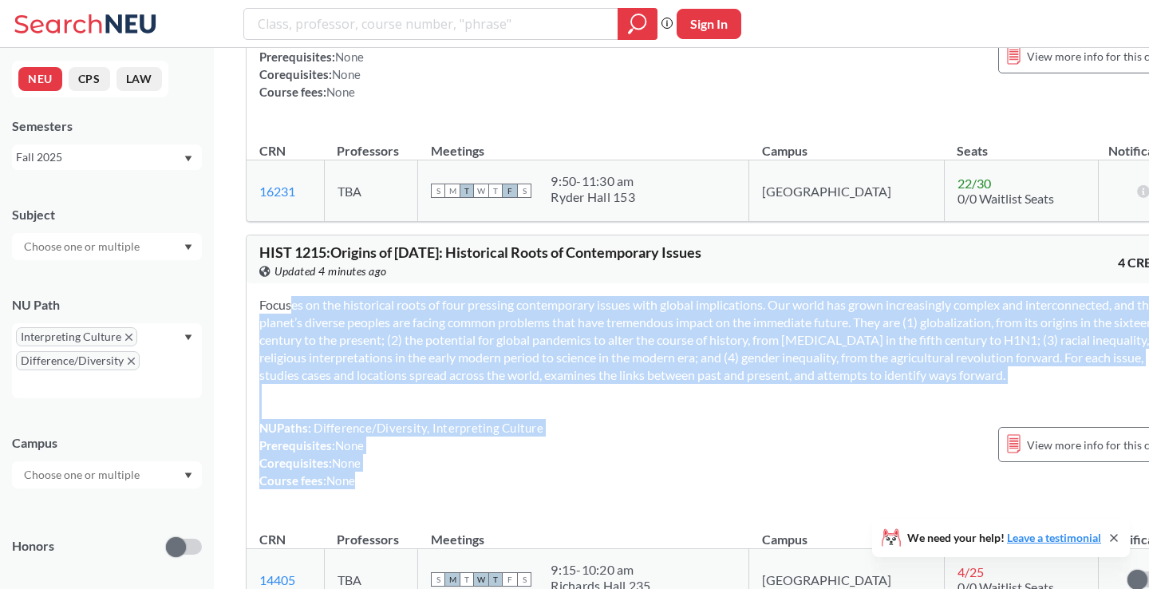
drag, startPoint x: 674, startPoint y: 426, endPoint x: 669, endPoint y: 209, distance: 217.1
click at [669, 283] on div "Focuses on the historical roots of four pressing contemporary issues with globa…" at bounding box center [720, 398] width 946 height 231
click at [717, 436] on div "Focuses on the historical roots of four pressing contemporary issues with globa…" at bounding box center [720, 398] width 946 height 231
drag, startPoint x: 717, startPoint y: 436, endPoint x: 697, endPoint y: 159, distance: 277.6
click at [697, 235] on div "HIST 1215 : Origins of [DATE]: Historical Roots of Contemporary Issues View thi…" at bounding box center [720, 423] width 948 height 376
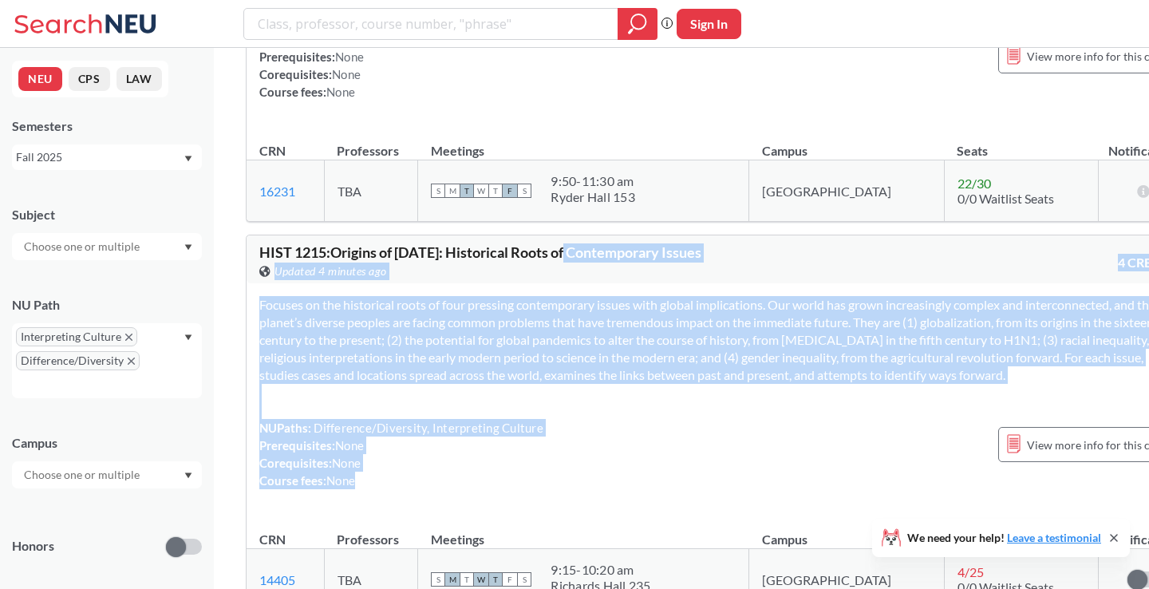
click at [719, 296] on section "Focuses on the historical roots of four pressing contemporary issues with globa…" at bounding box center [719, 340] width 921 height 88
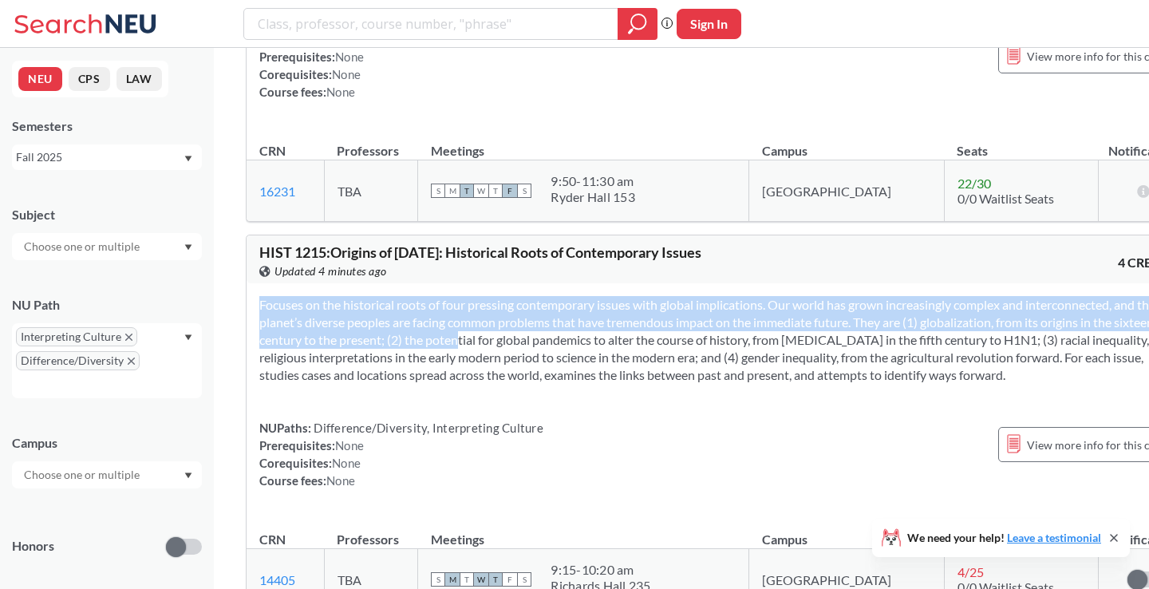
drag, startPoint x: 719, startPoint y: 251, endPoint x: 779, endPoint y: 443, distance: 200.6
click at [779, 442] on div "Focuses on the historical roots of four pressing contemporary issues with globa…" at bounding box center [720, 398] width 946 height 231
click at [779, 443] on div "Focuses on the historical roots of four pressing contemporary issues with globa…" at bounding box center [720, 398] width 946 height 231
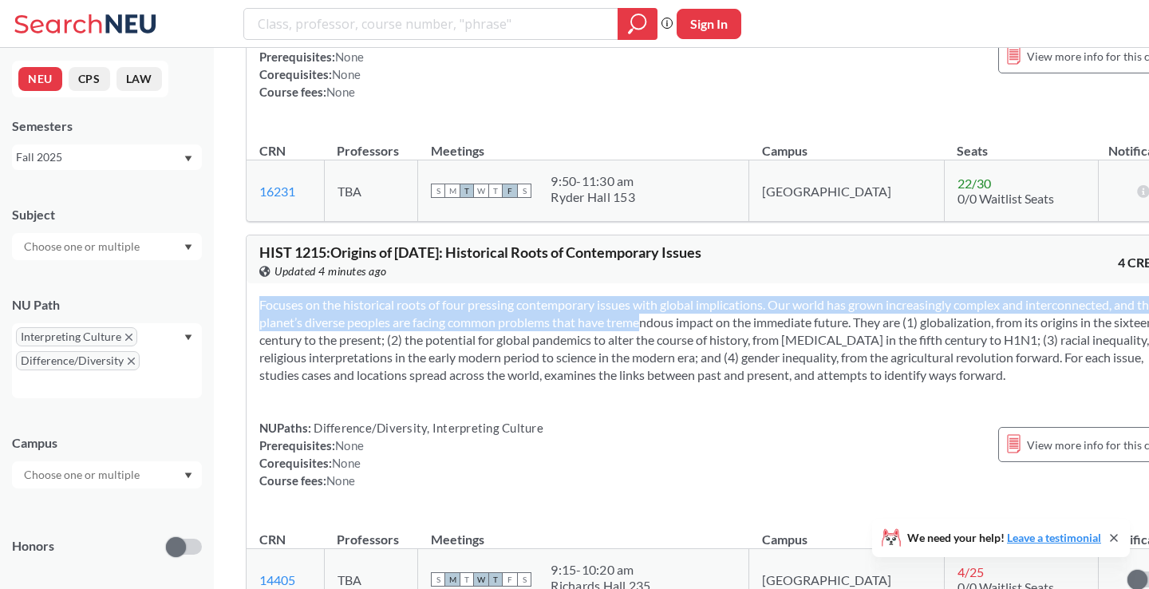
drag, startPoint x: 779, startPoint y: 443, endPoint x: 759, endPoint y: 237, distance: 206.8
click at [759, 283] on div "Focuses on the historical roots of four pressing contemporary issues with globa…" at bounding box center [720, 398] width 946 height 231
click at [759, 296] on section "Focuses on the historical roots of four pressing contemporary issues with globa…" at bounding box center [719, 340] width 921 height 88
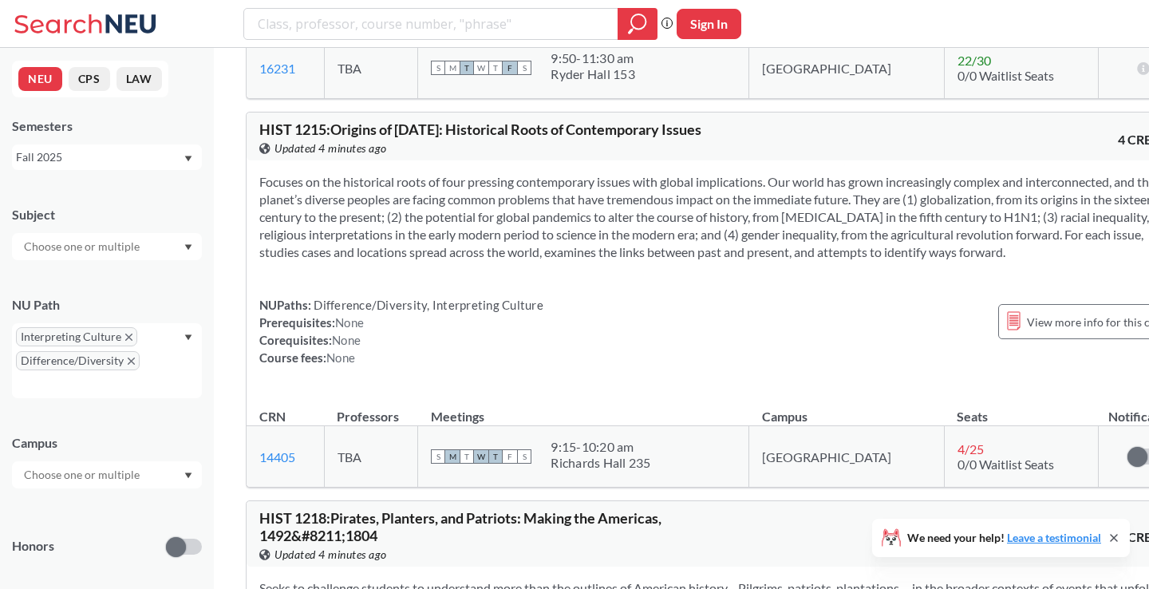
scroll to position [17016, 0]
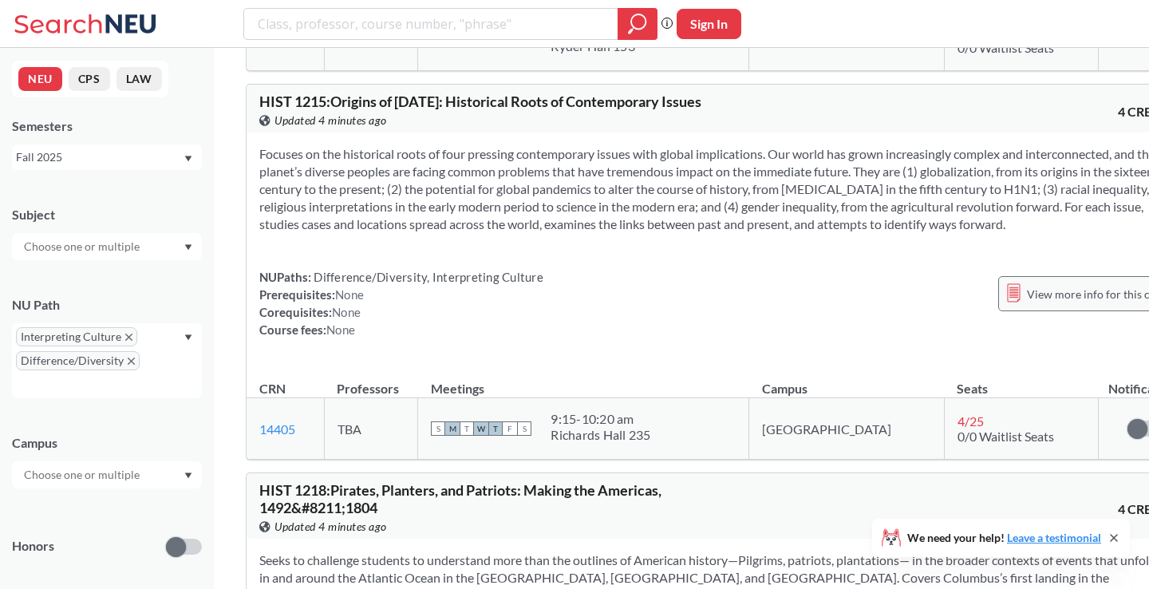
click at [1027, 284] on span "View more info for this class" at bounding box center [1097, 294] width 141 height 20
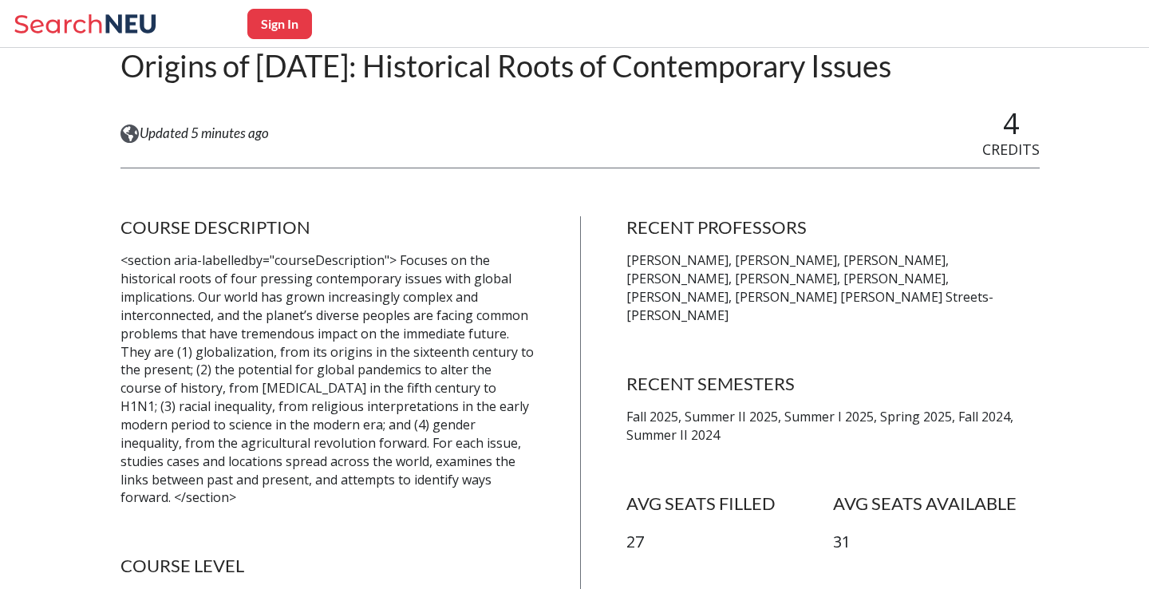
scroll to position [186, 0]
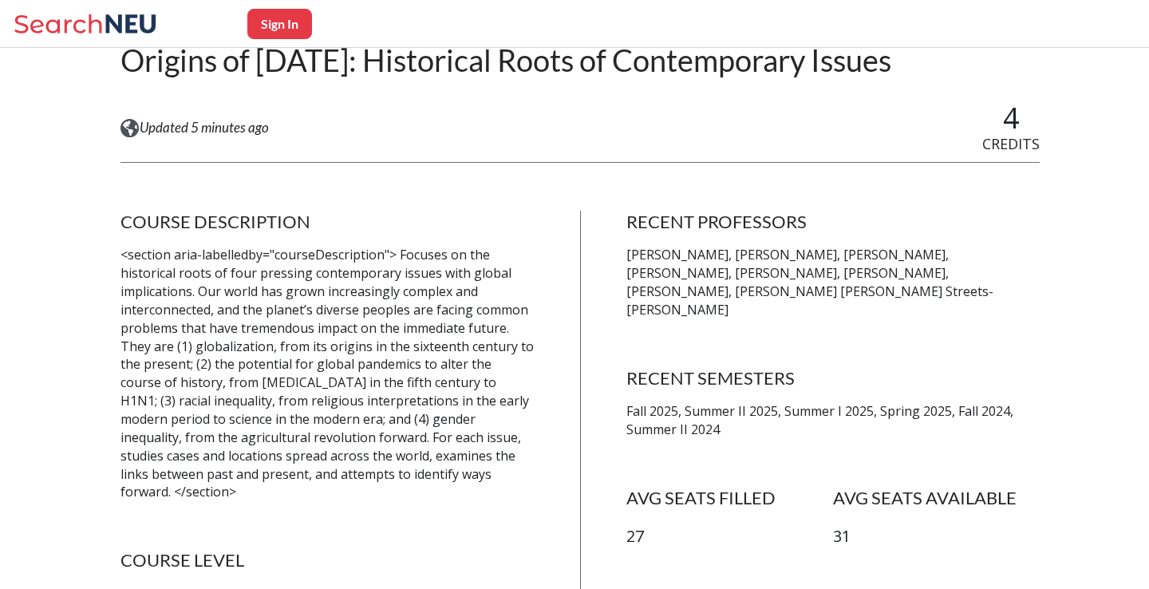
drag, startPoint x: 568, startPoint y: 264, endPoint x: 560, endPoint y: 385, distance: 121.5
click at [560, 385] on div "COURSE DESCRIPTION <section aria-labelledby="courseDescription"> Focuses on the…" at bounding box center [579, 458] width 919 height 494
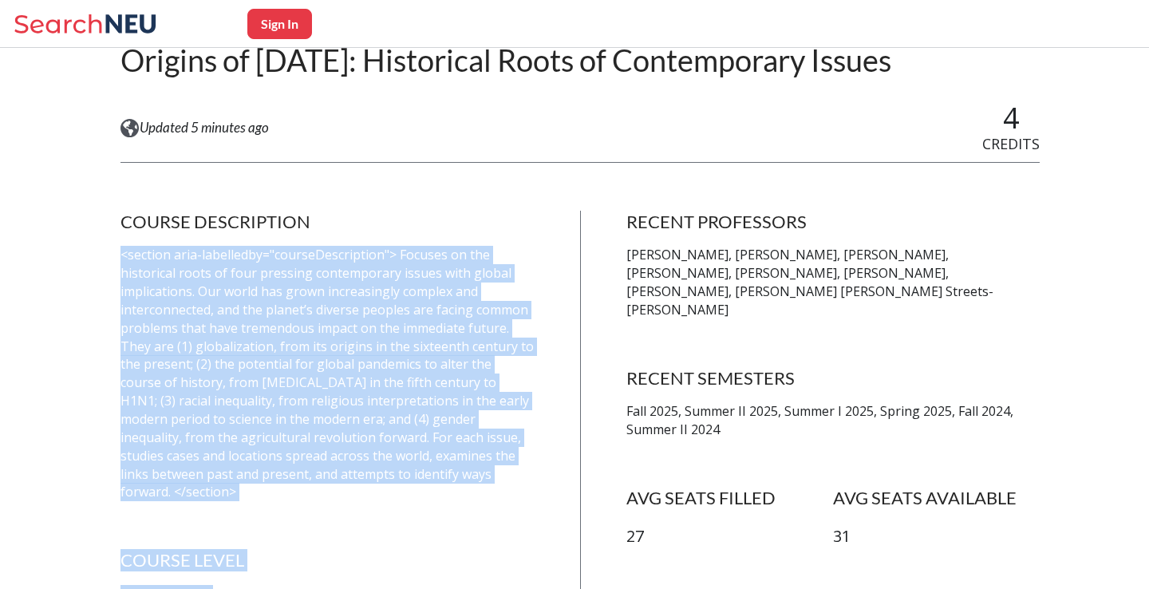
drag, startPoint x: 560, startPoint y: 385, endPoint x: 539, endPoint y: 200, distance: 186.3
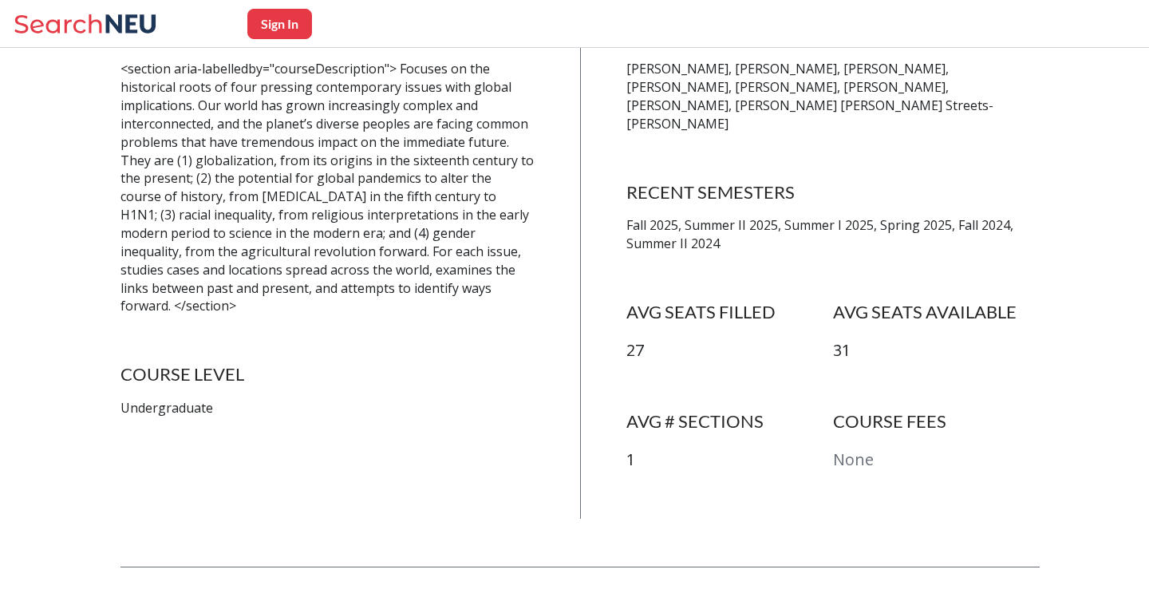
scroll to position [408, 0]
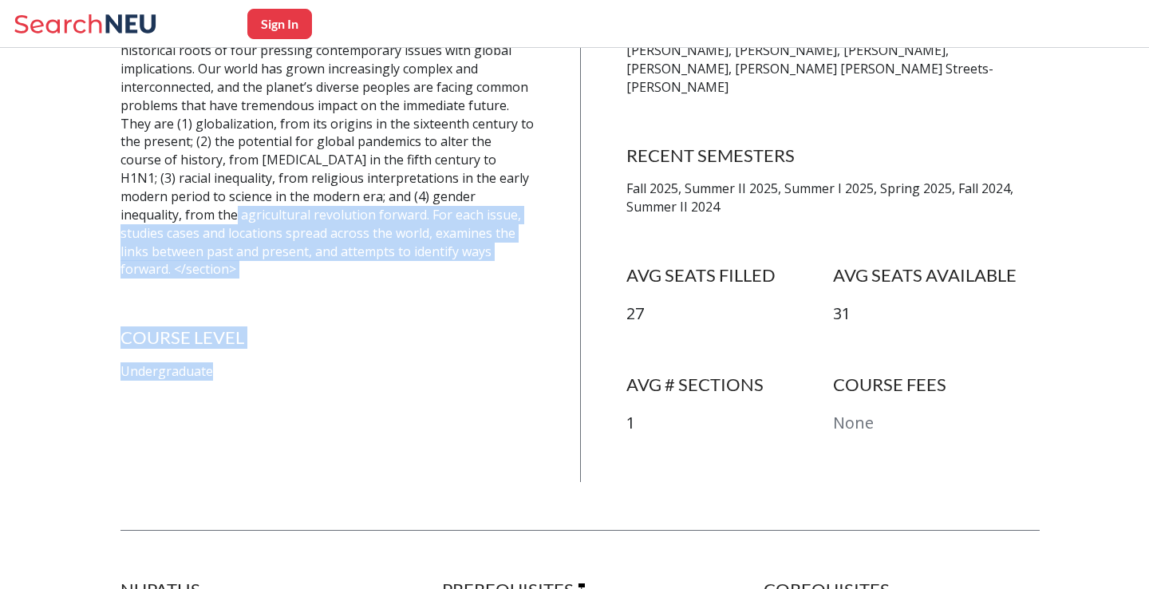
drag, startPoint x: 539, startPoint y: 200, endPoint x: 539, endPoint y: 415, distance: 214.6
click at [539, 412] on div "COURSE DESCRIPTION <section aria-labelledby="courseDescription"> Focuses on the…" at bounding box center [579, 235] width 919 height 494
click at [539, 415] on div "COURSE DESCRIPTION <section aria-labelledby="courseDescription"> Focuses on the…" at bounding box center [579, 235] width 919 height 494
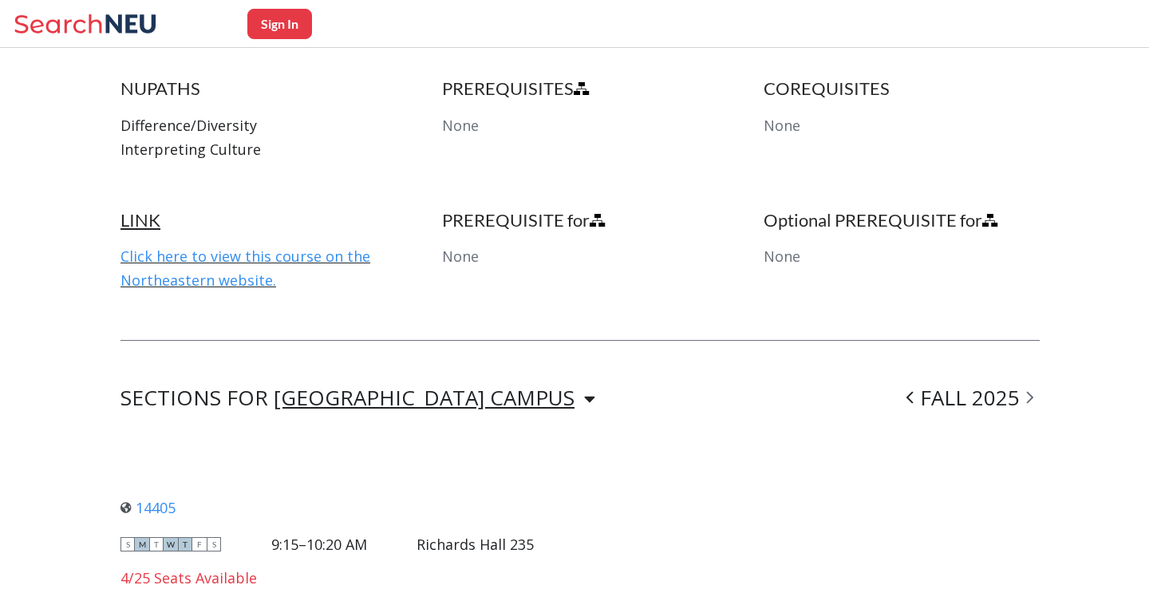
scroll to position [997, 0]
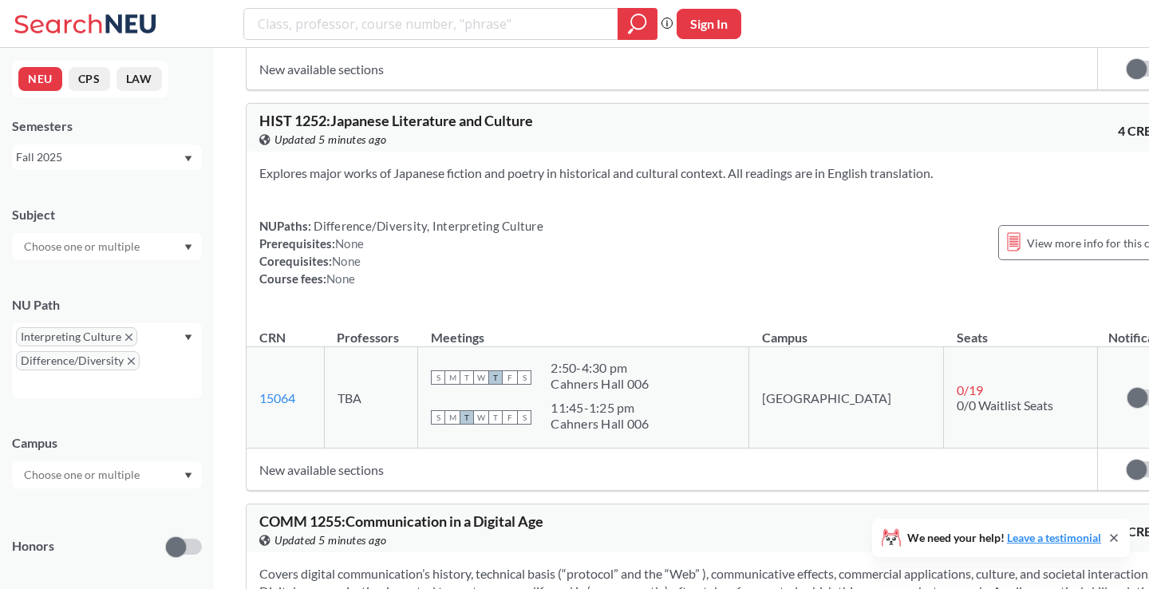
scroll to position [22850, 0]
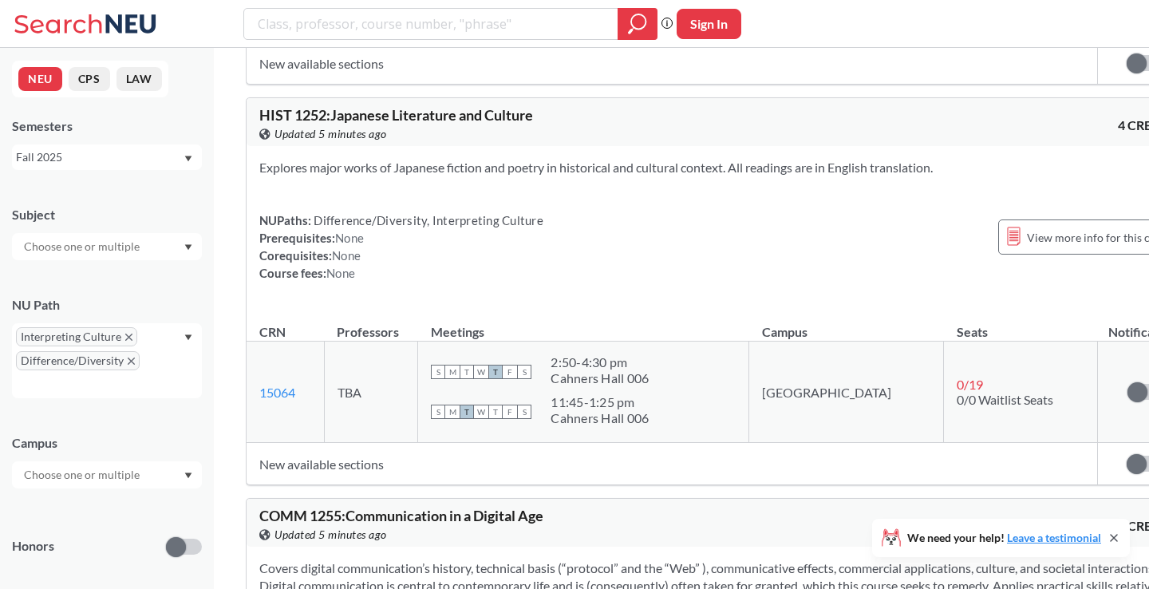
drag, startPoint x: 383, startPoint y: 150, endPoint x: 591, endPoint y: 279, distance: 245.1
click at [591, 279] on div "Explores major works of Japanese fiction and poetry in historical and cultural …" at bounding box center [720, 226] width 946 height 161
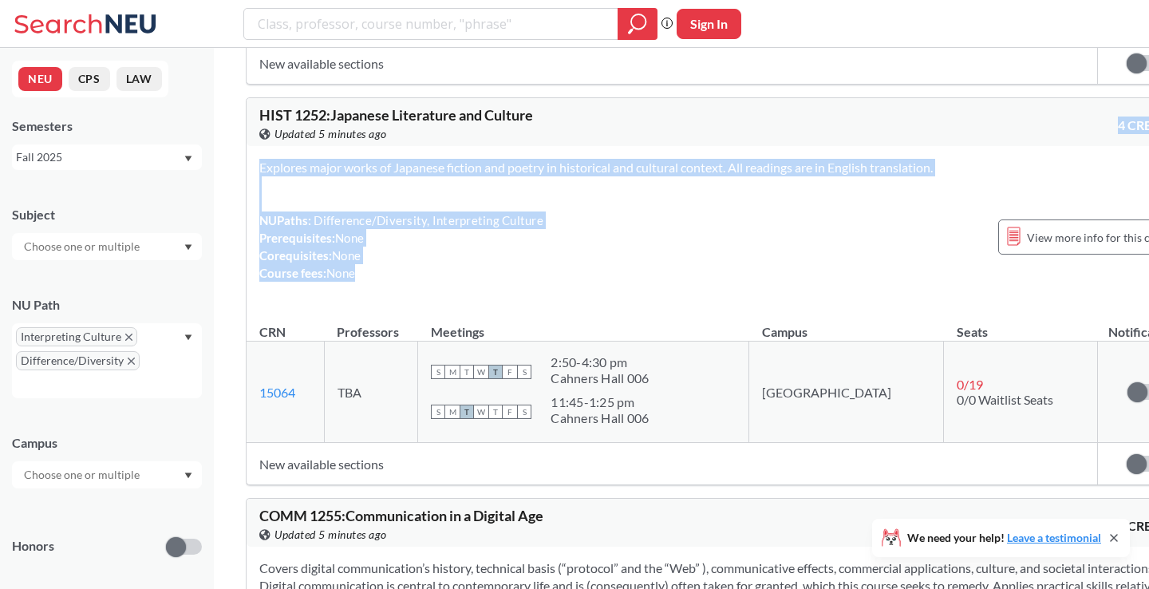
drag, startPoint x: 591, startPoint y: 279, endPoint x: 559, endPoint y: 122, distance: 160.4
click at [559, 121] on div "HIST 1252 : Japanese Literature and Culture View this course on Banner. Updated…" at bounding box center [720, 291] width 948 height 388
click at [600, 211] on div "NUPaths: Difference/Diversity, Interpreting Culture Prerequisites: None Corequi…" at bounding box center [719, 246] width 921 height 70
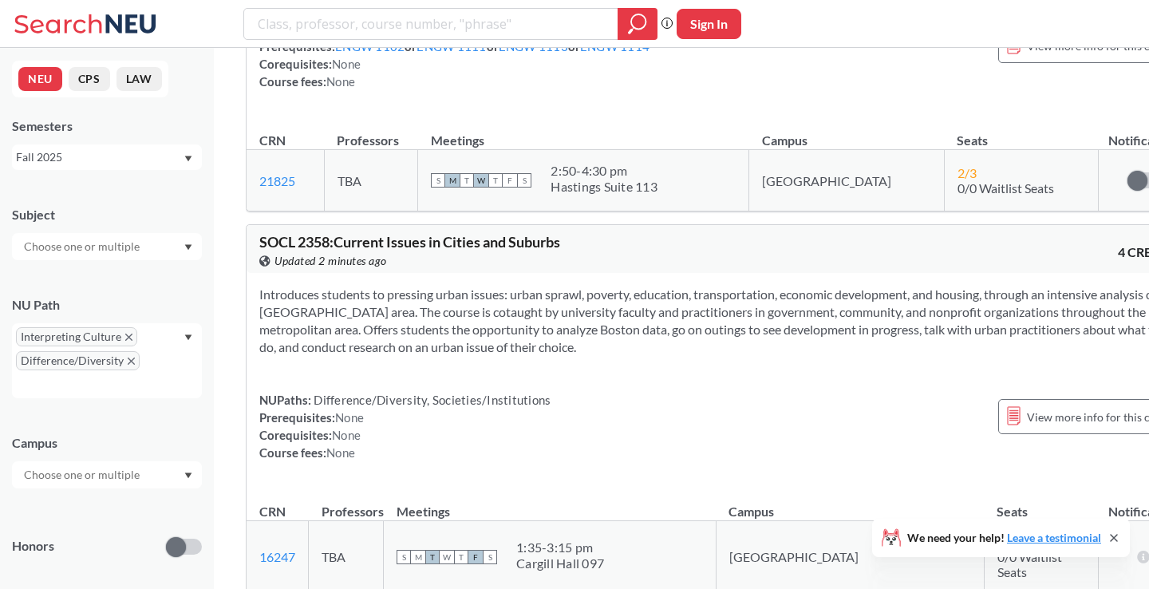
scroll to position [53864, 0]
